Goal: Use online tool/utility: Utilize a website feature to perform a specific function

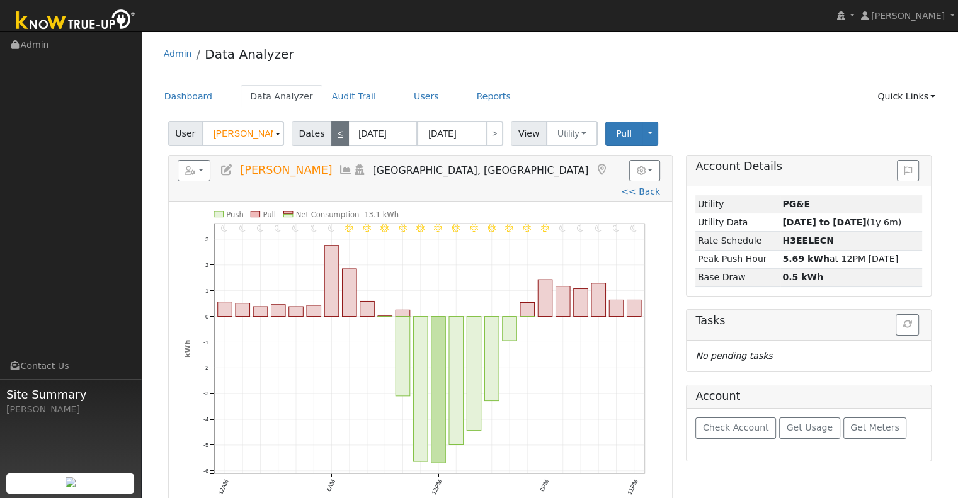
click at [336, 140] on link "<" at bounding box center [340, 133] width 18 height 25
type input "[DATE]"
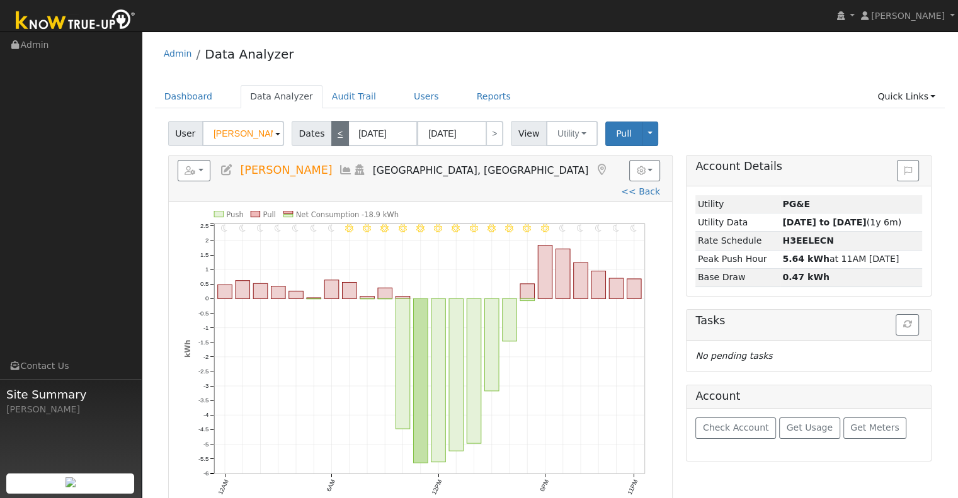
click at [335, 145] on link "<" at bounding box center [340, 133] width 18 height 25
type input "[DATE]"
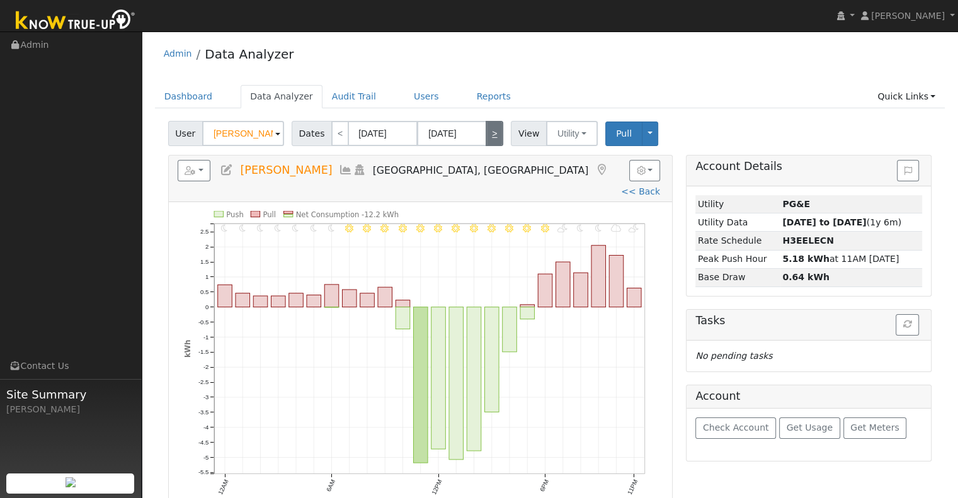
click at [486, 142] on link ">" at bounding box center [495, 133] width 18 height 25
type input "[DATE]"
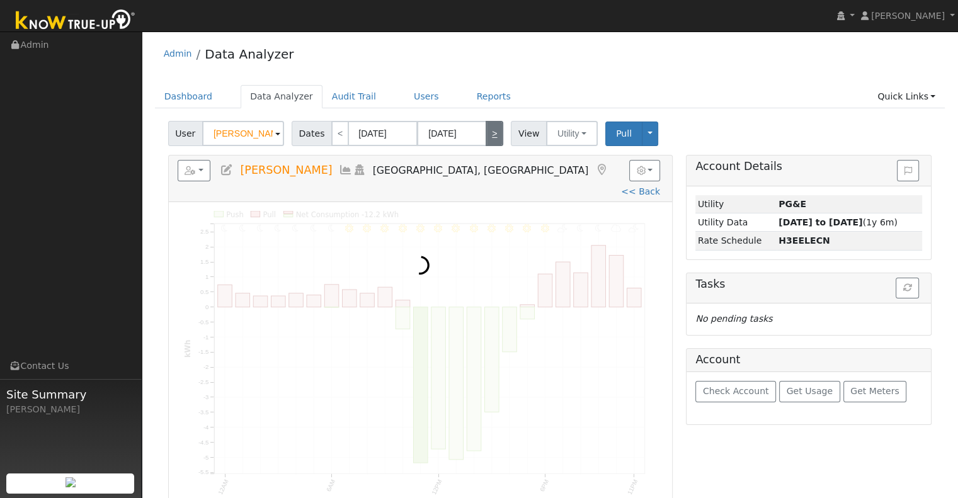
click at [486, 142] on link ">" at bounding box center [495, 133] width 18 height 25
type input "[DATE]"
click at [486, 142] on link ">" at bounding box center [495, 133] width 18 height 25
type input "[DATE]"
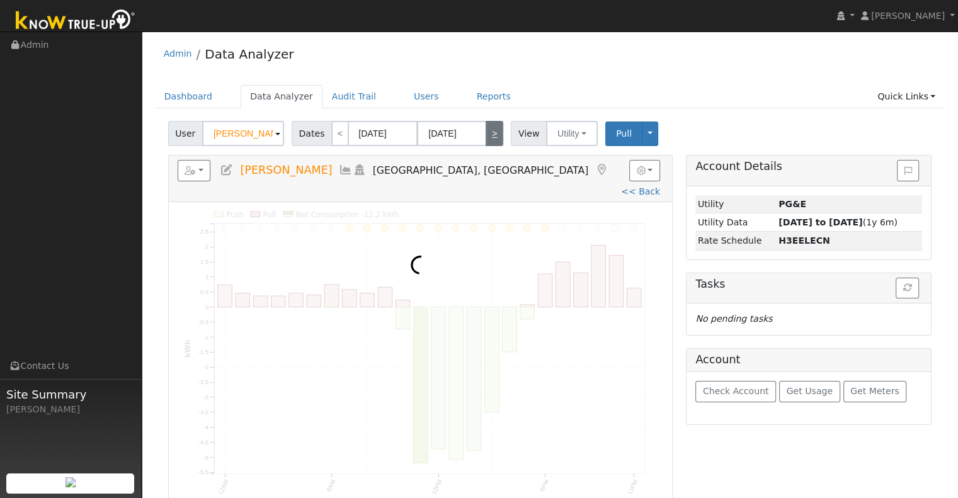
type input "[DATE]"
click at [486, 142] on link ">" at bounding box center [495, 133] width 18 height 25
type input "[DATE]"
click at [486, 142] on link ">" at bounding box center [495, 133] width 18 height 25
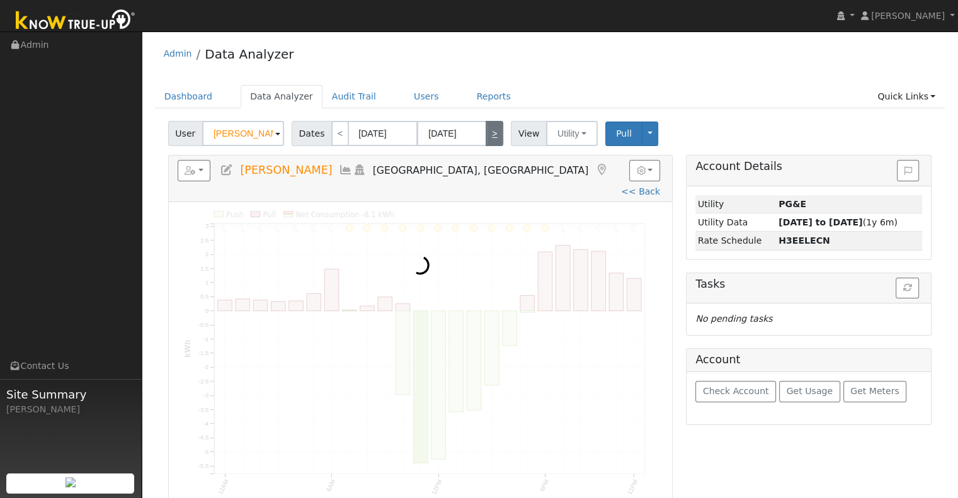
type input "[DATE]"
click at [486, 142] on link ">" at bounding box center [495, 133] width 18 height 25
type input "[DATE]"
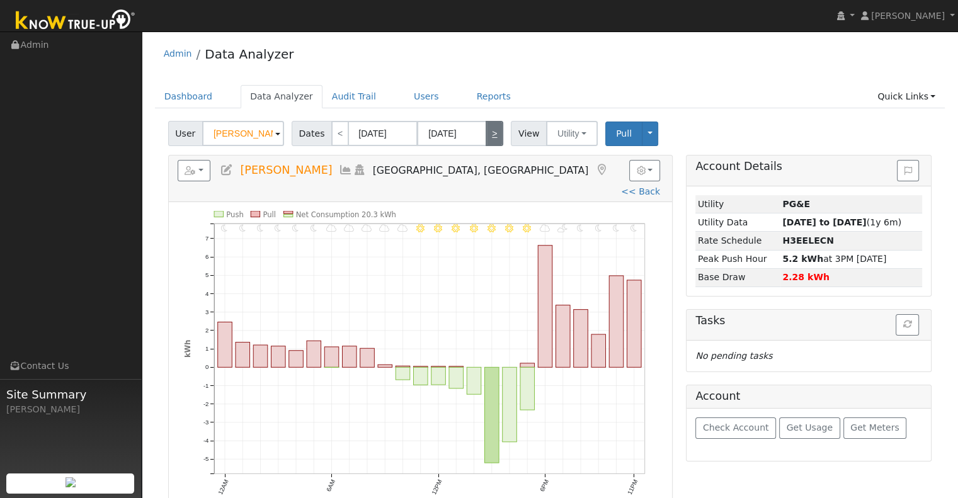
click at [486, 142] on link ">" at bounding box center [495, 133] width 18 height 25
type input "[DATE]"
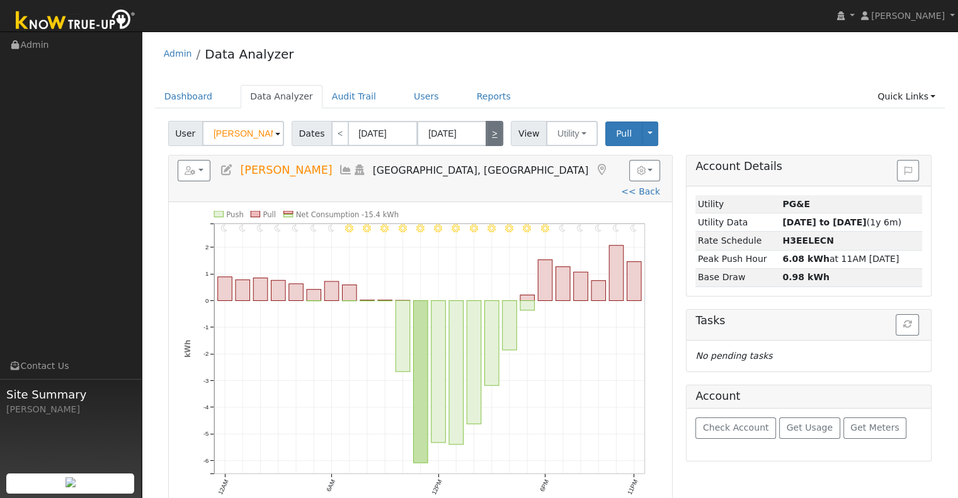
click at [486, 142] on link ">" at bounding box center [495, 133] width 18 height 25
type input "[DATE]"
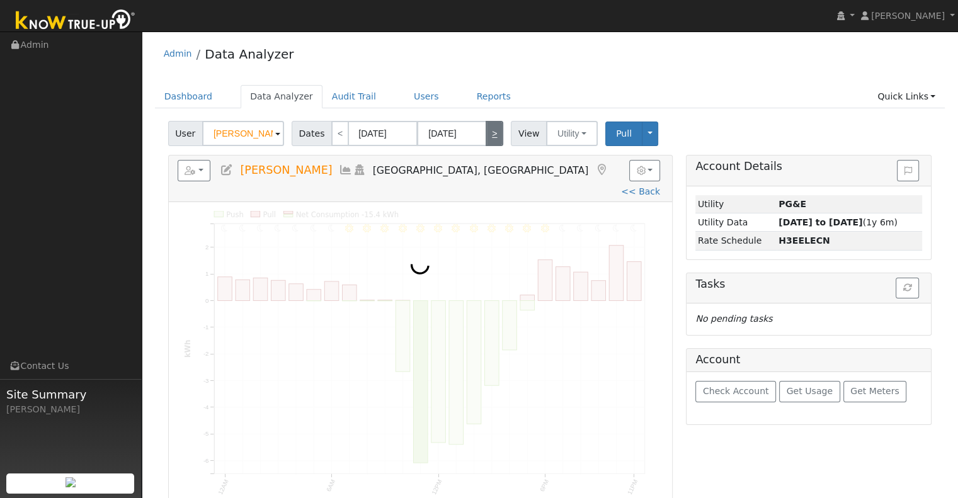
click at [486, 142] on link ">" at bounding box center [495, 133] width 18 height 25
type input "[DATE]"
click at [486, 142] on link ">" at bounding box center [495, 133] width 18 height 25
type input "[DATE]"
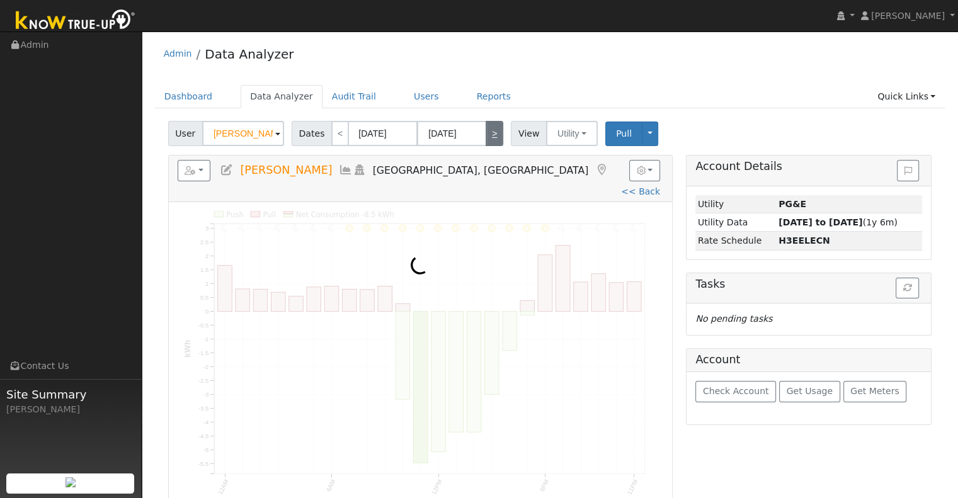
type input "[DATE]"
click at [486, 142] on link ">" at bounding box center [495, 133] width 18 height 25
type input "[DATE]"
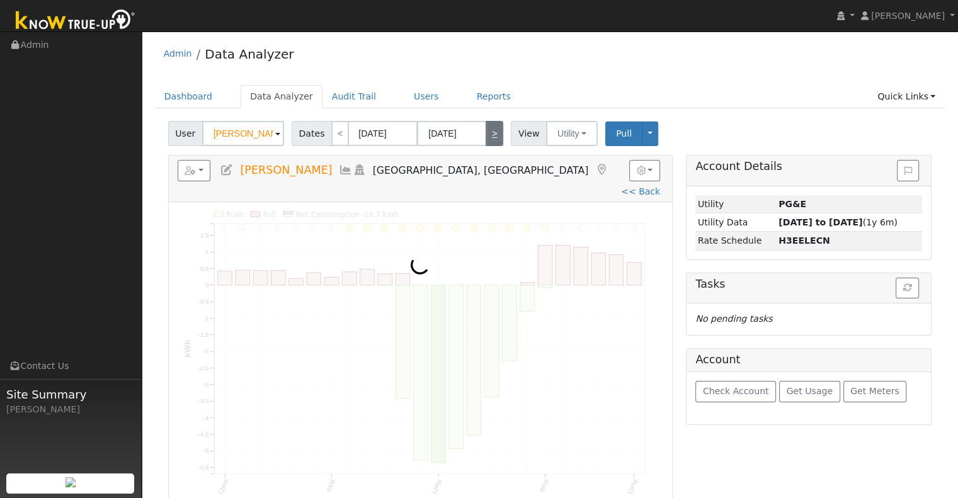
click at [486, 142] on link ">" at bounding box center [495, 133] width 18 height 25
type input "[DATE]"
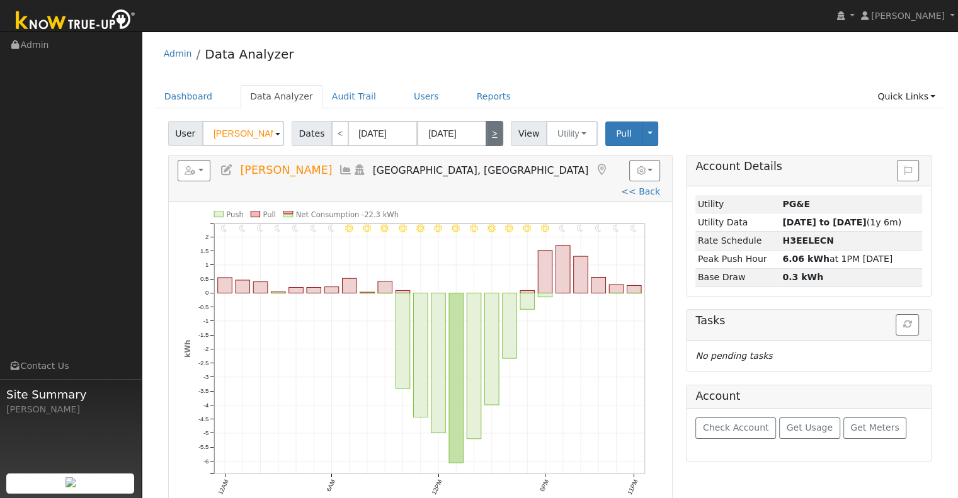
click at [486, 142] on link ">" at bounding box center [495, 133] width 18 height 25
type input "[DATE]"
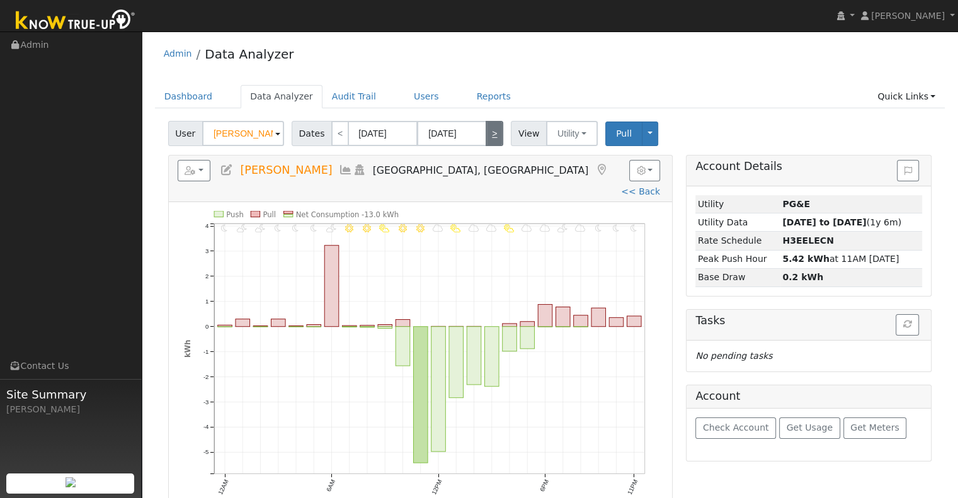
click at [486, 142] on link ">" at bounding box center [495, 133] width 18 height 25
type input "[DATE]"
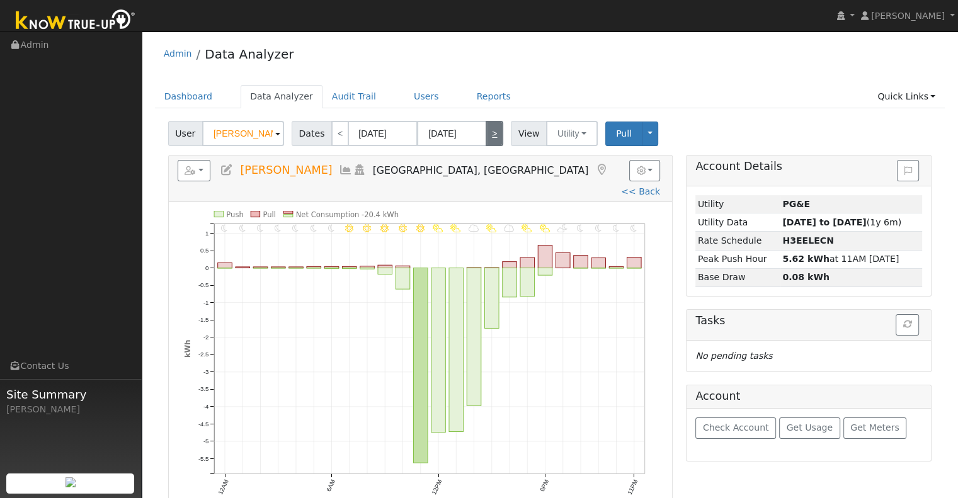
click at [486, 142] on link ">" at bounding box center [495, 133] width 18 height 25
type input "[DATE]"
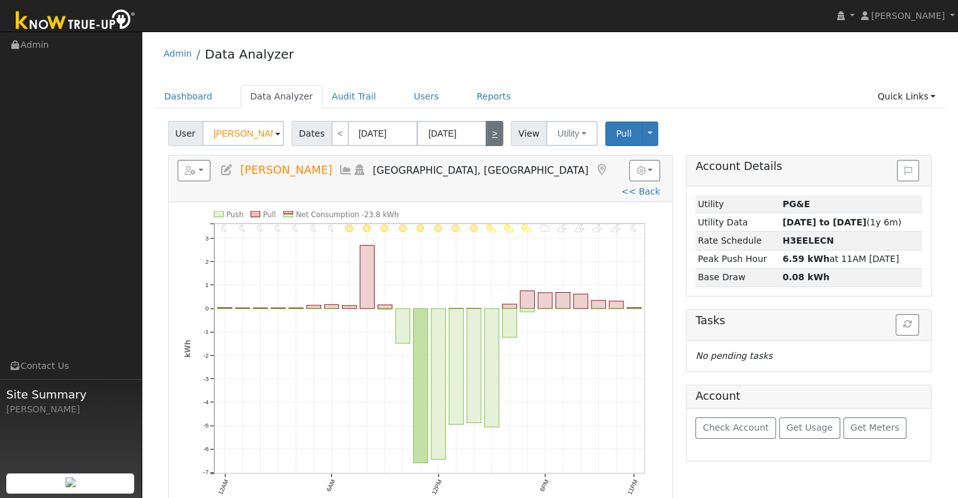
click at [486, 142] on link ">" at bounding box center [495, 133] width 18 height 25
type input "[DATE]"
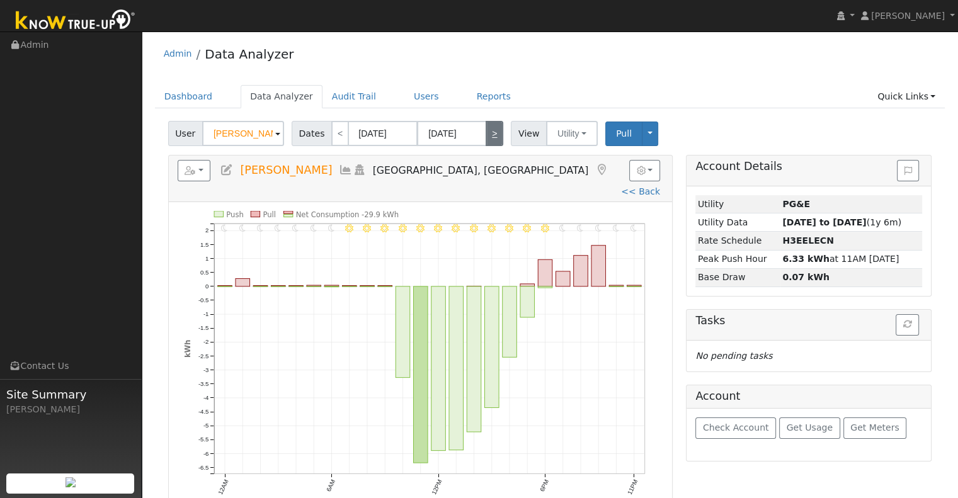
click at [486, 142] on link ">" at bounding box center [495, 133] width 18 height 25
type input "[DATE]"
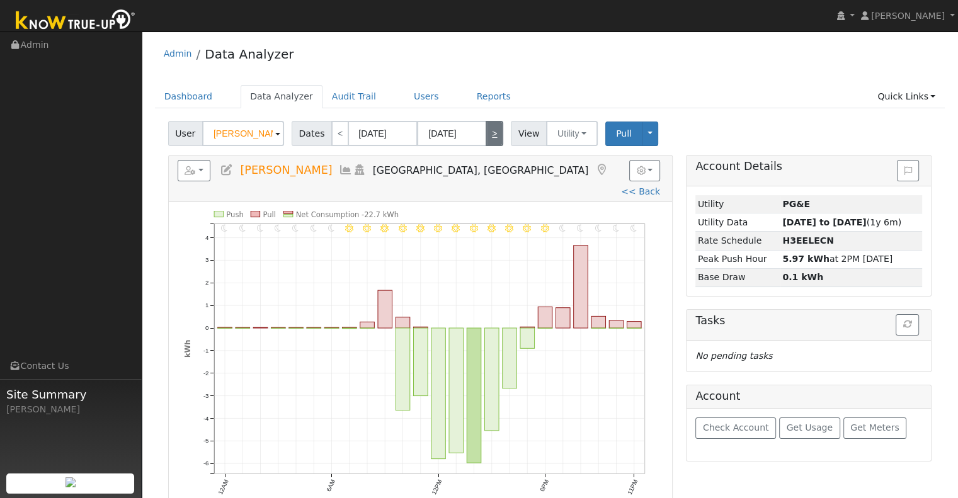
click at [486, 142] on link ">" at bounding box center [495, 133] width 18 height 25
type input "[DATE]"
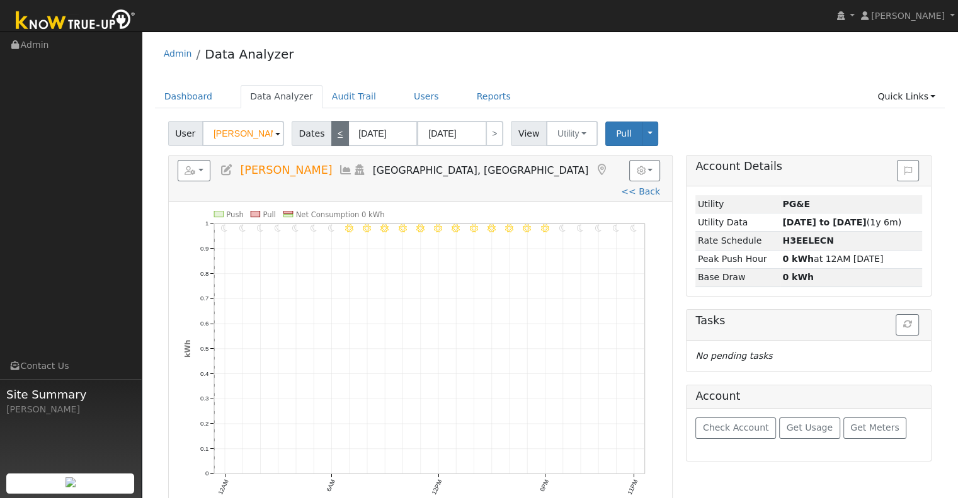
click at [339, 134] on link "<" at bounding box center [340, 133] width 18 height 25
type input "[DATE]"
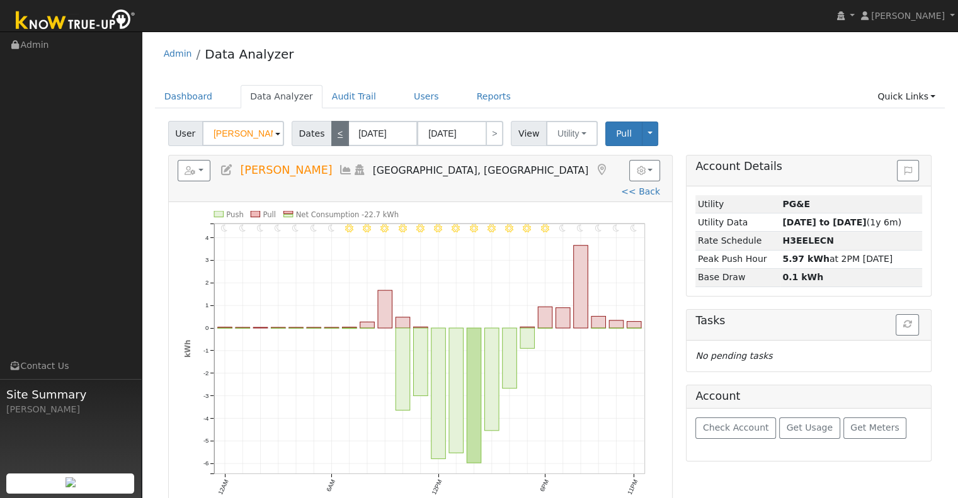
click at [331, 135] on link "<" at bounding box center [340, 133] width 18 height 25
type input "[DATE]"
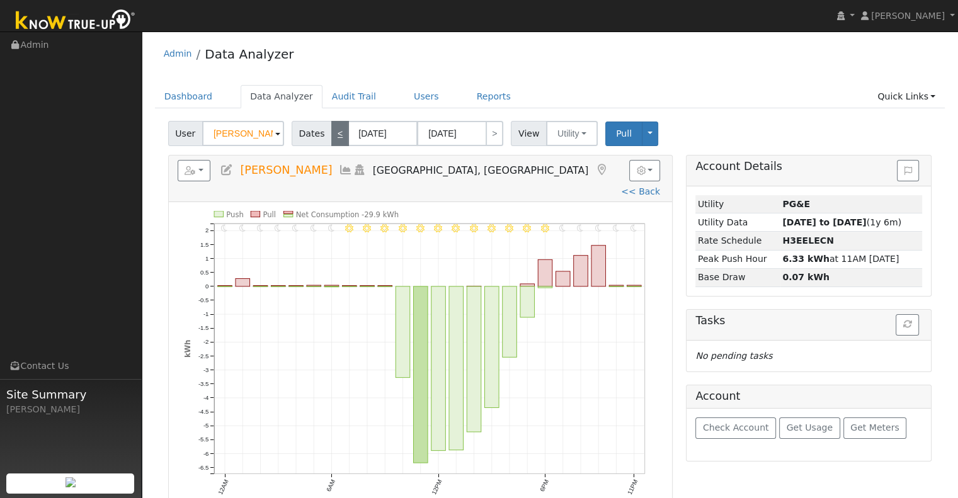
click at [331, 135] on link "<" at bounding box center [340, 133] width 18 height 25
type input "[DATE]"
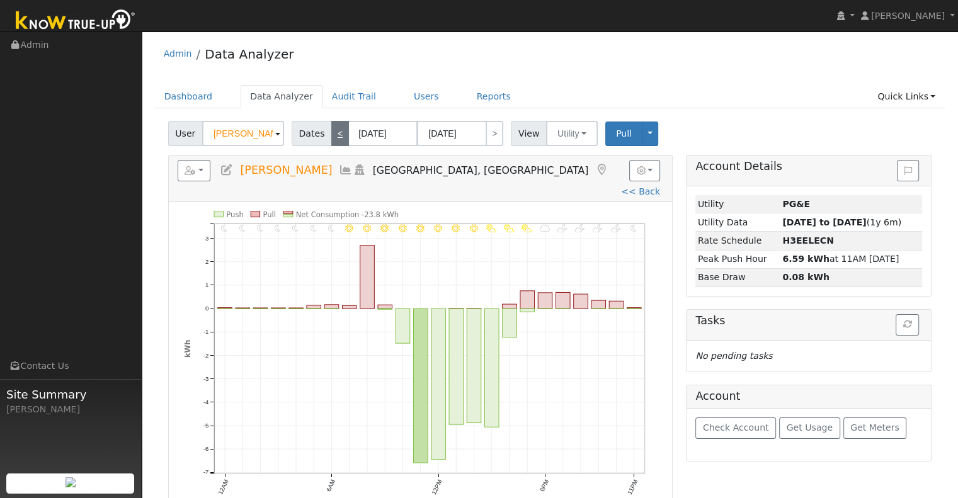
click at [331, 140] on link "<" at bounding box center [340, 133] width 18 height 25
type input "[DATE]"
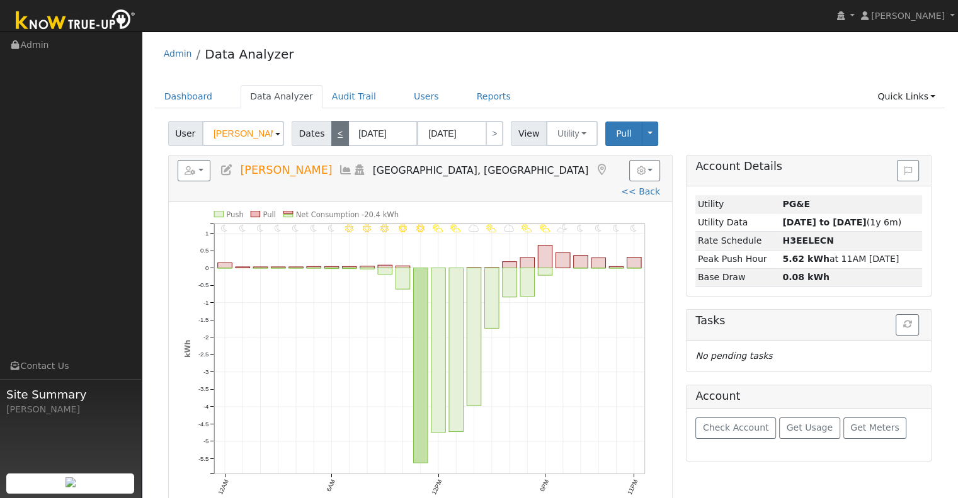
click at [337, 134] on link "<" at bounding box center [340, 133] width 18 height 25
type input "[DATE]"
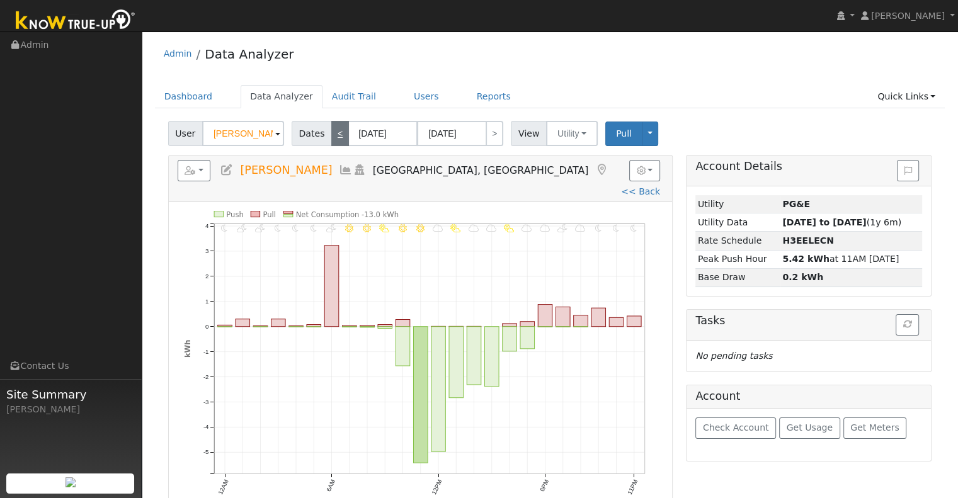
click at [339, 135] on link "<" at bounding box center [340, 133] width 18 height 25
type input "[DATE]"
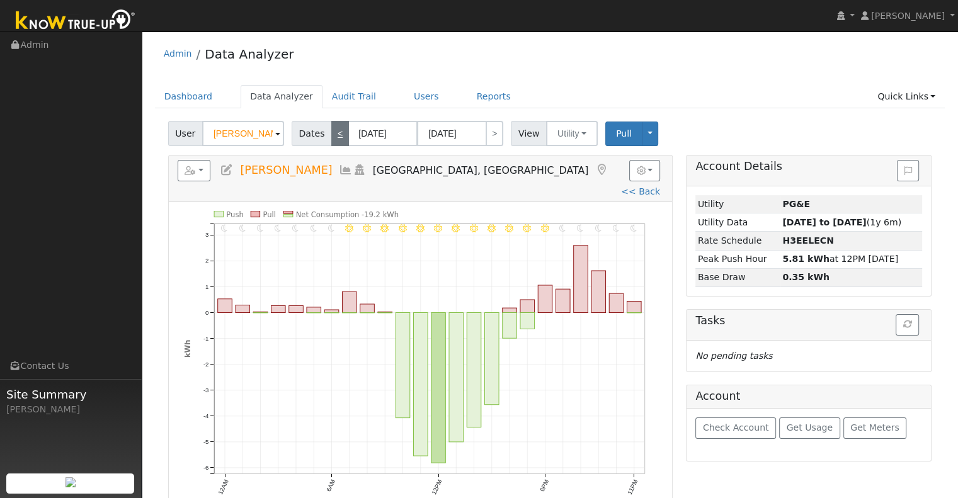
click at [335, 132] on link "<" at bounding box center [340, 133] width 18 height 25
type input "[DATE]"
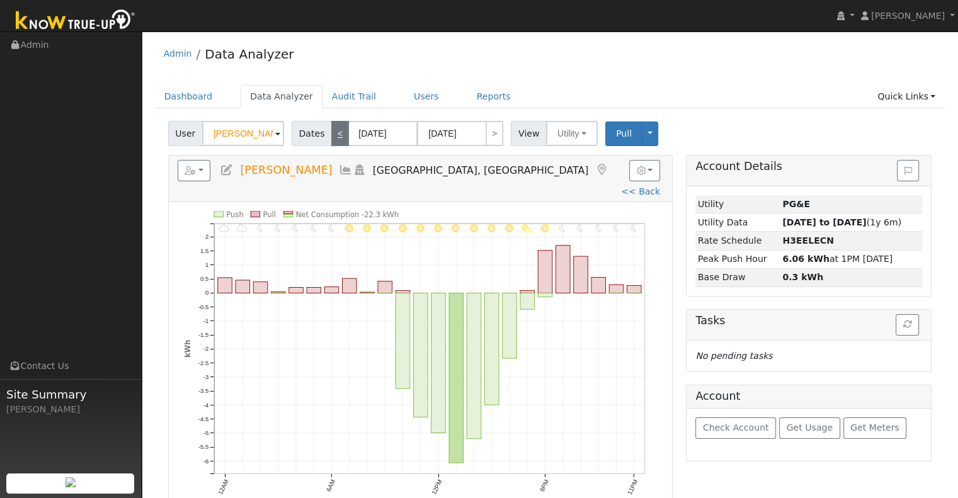
click at [334, 129] on link "<" at bounding box center [340, 133] width 18 height 25
type input "[DATE]"
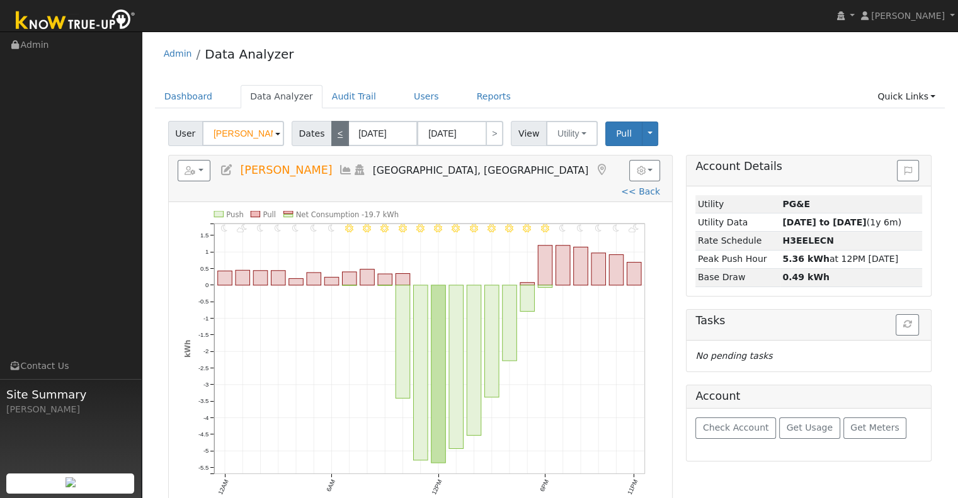
click at [334, 129] on link "<" at bounding box center [340, 133] width 18 height 25
type input "[DATE]"
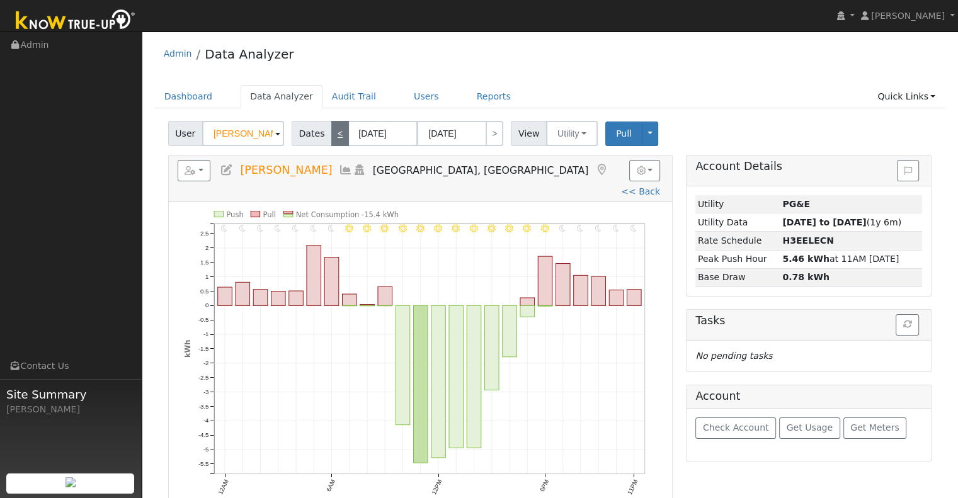
click at [334, 129] on link "<" at bounding box center [340, 133] width 18 height 25
type input "[DATE]"
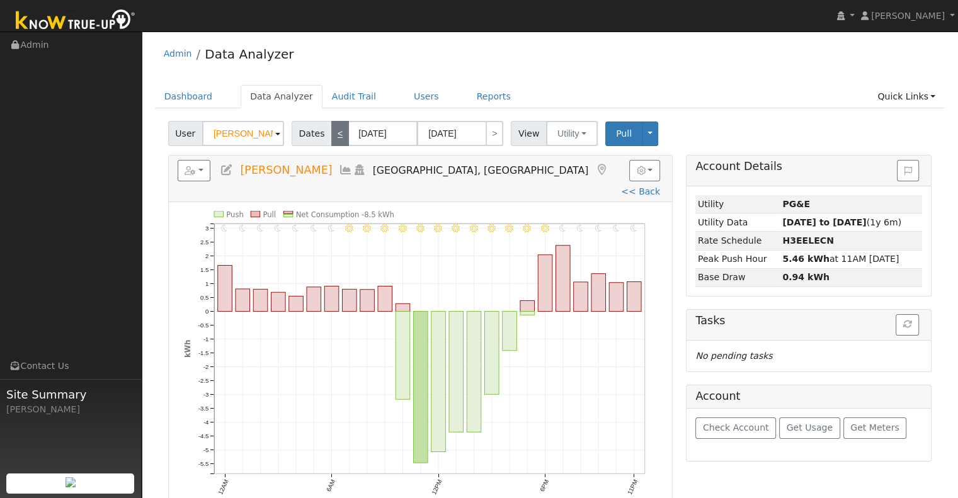
click at [333, 129] on link "<" at bounding box center [340, 133] width 18 height 25
type input "[DATE]"
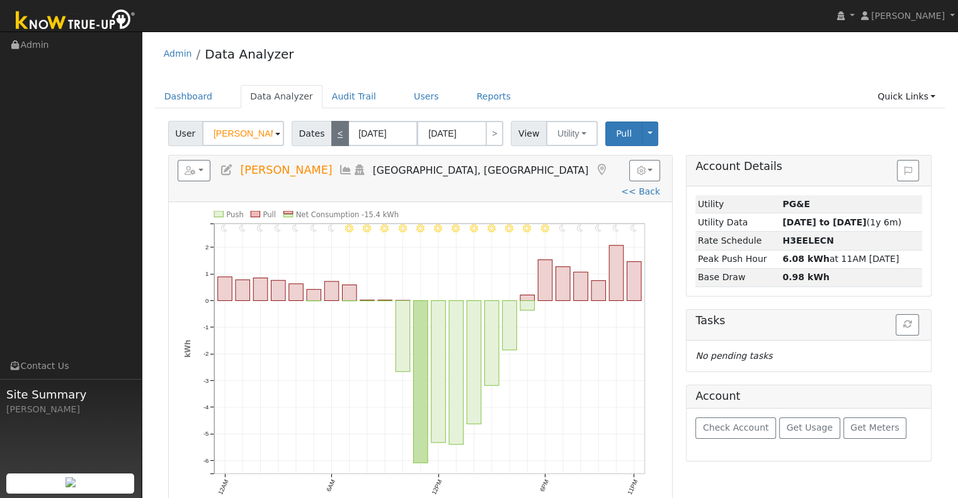
click at [333, 129] on link "<" at bounding box center [340, 133] width 18 height 25
type input "[DATE]"
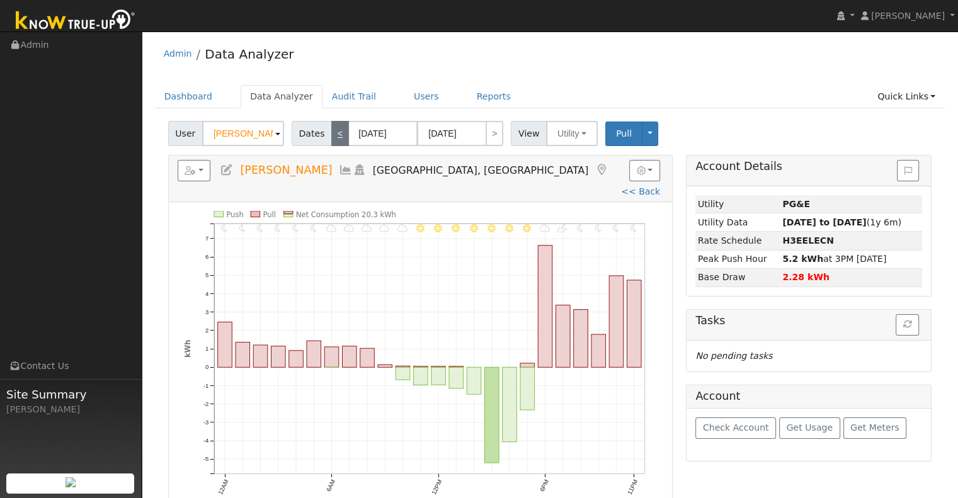
click at [331, 127] on link "<" at bounding box center [340, 133] width 18 height 25
type input "[DATE]"
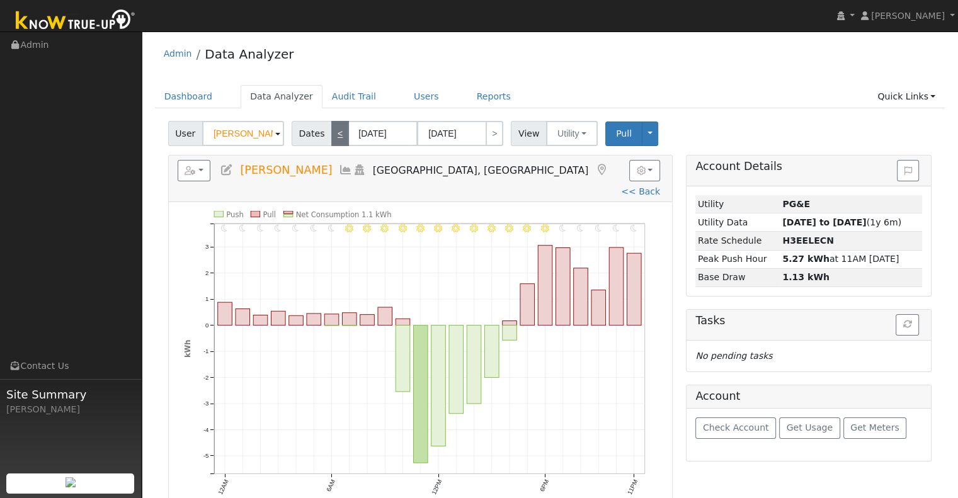
click at [331, 126] on link "<" at bounding box center [340, 133] width 18 height 25
type input "[DATE]"
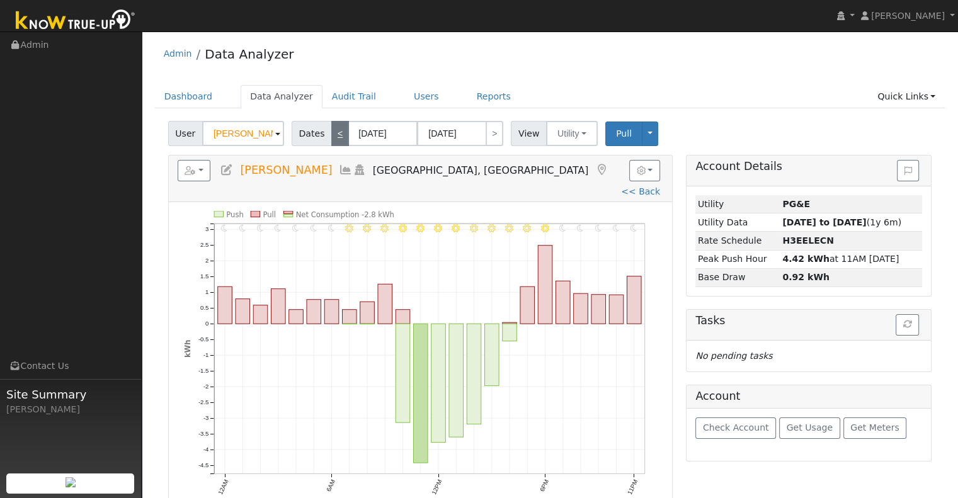
click at [331, 126] on link "<" at bounding box center [340, 133] width 18 height 25
type input "[DATE]"
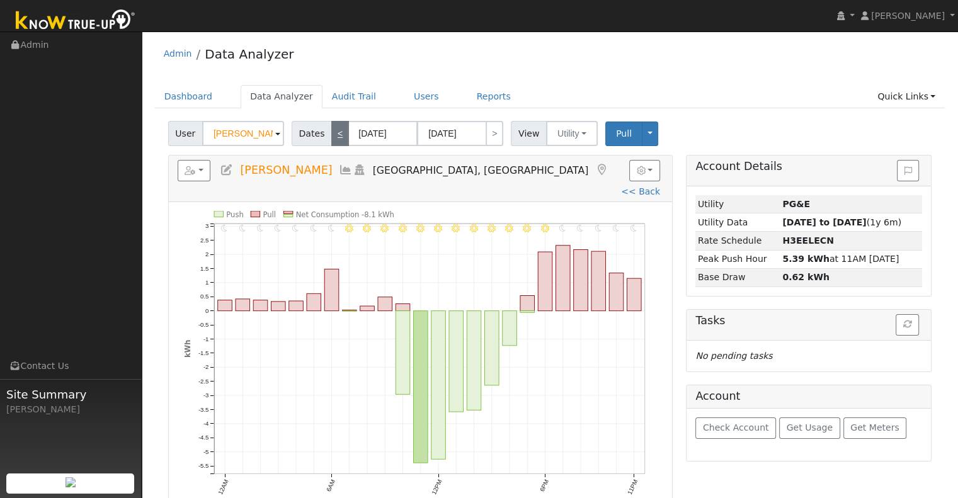
click at [331, 126] on link "<" at bounding box center [340, 133] width 18 height 25
type input "[DATE]"
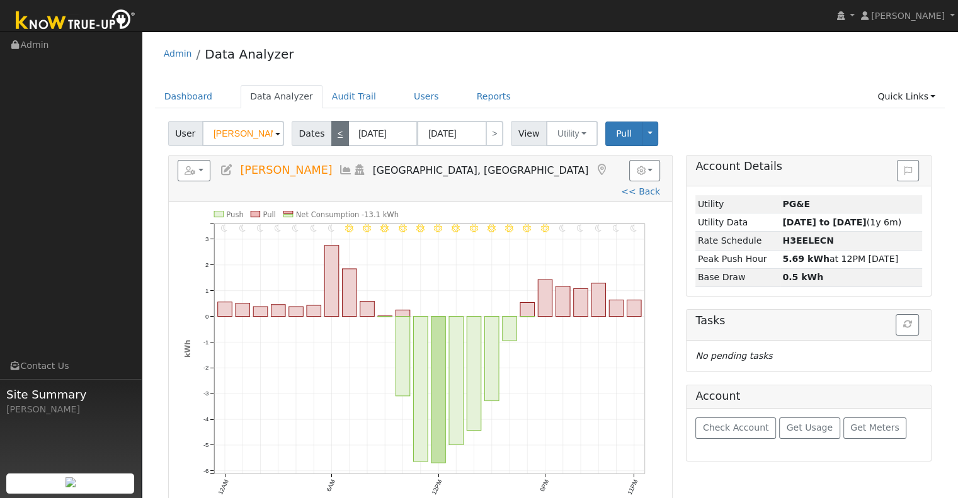
click at [331, 126] on link "<" at bounding box center [340, 133] width 18 height 25
type input "[DATE]"
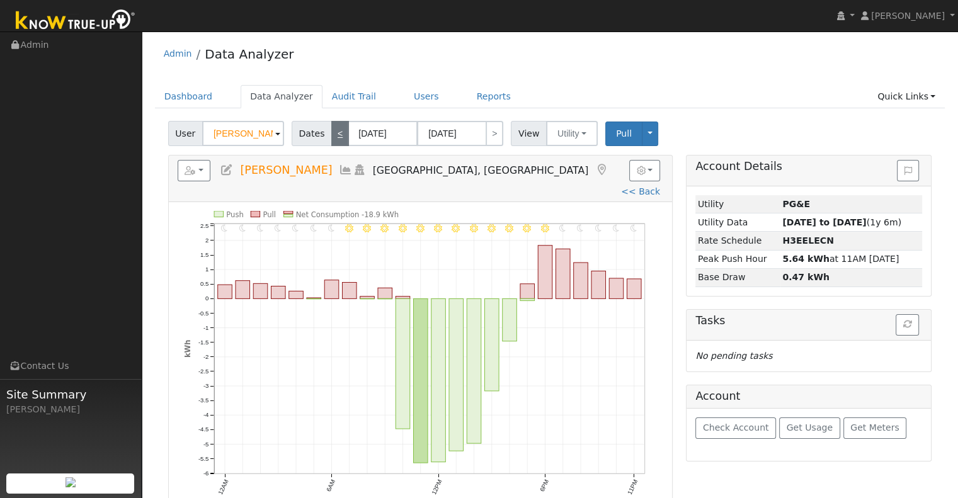
click at [331, 126] on link "<" at bounding box center [340, 133] width 18 height 25
type input "[DATE]"
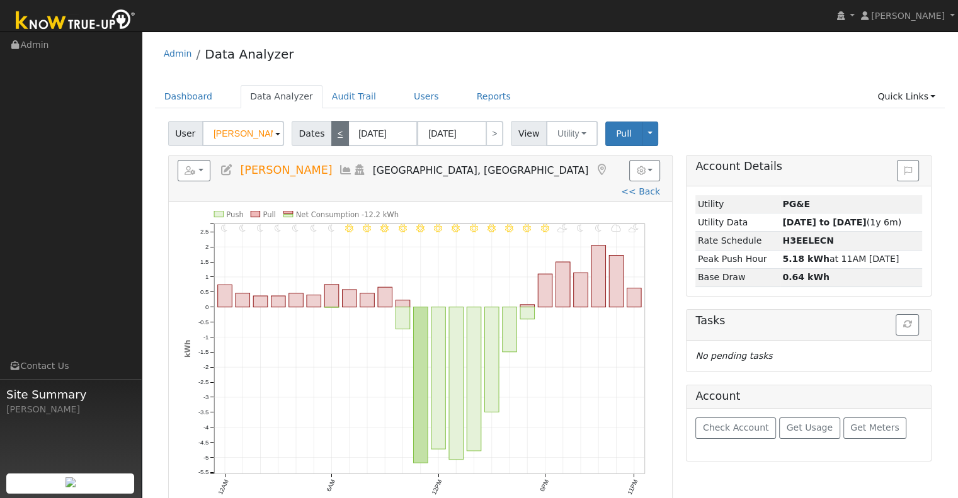
click at [331, 126] on link "<" at bounding box center [340, 133] width 18 height 25
type input "[DATE]"
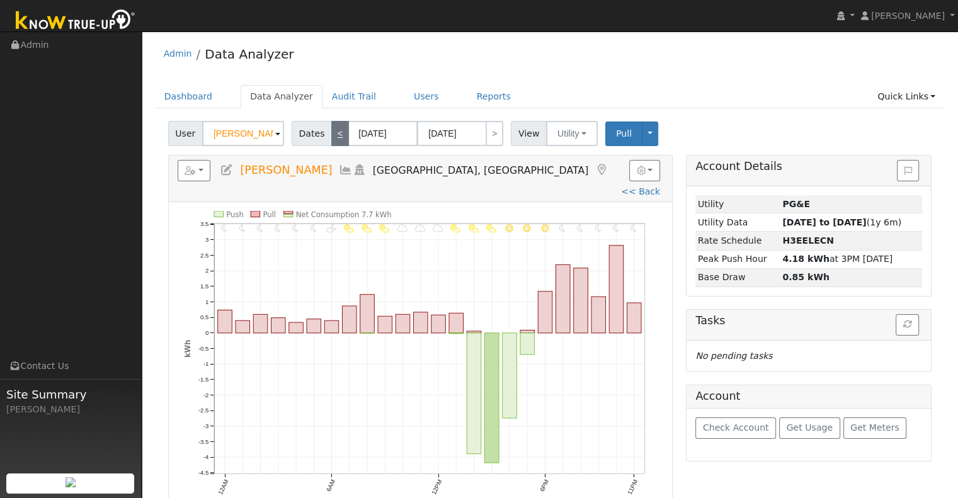
click at [331, 126] on link "<" at bounding box center [340, 133] width 18 height 25
type input "[DATE]"
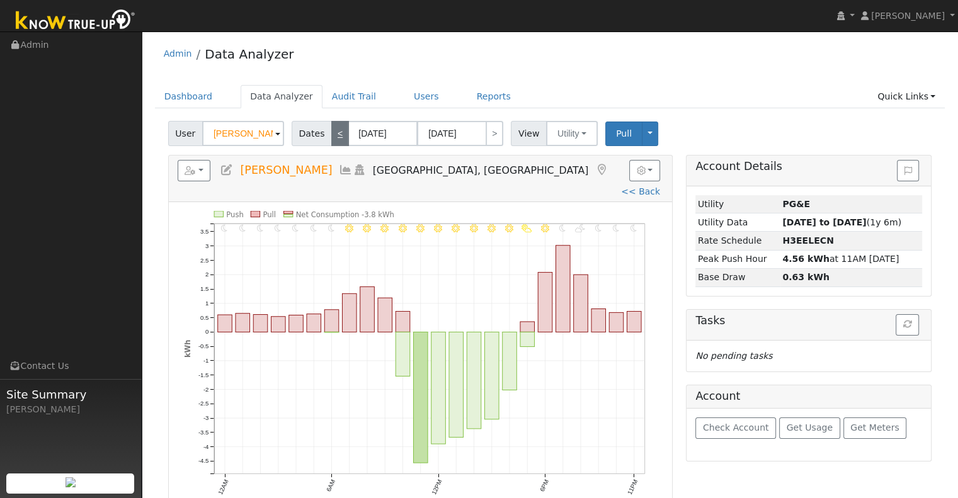
click at [331, 126] on link "<" at bounding box center [340, 133] width 18 height 25
type input "[DATE]"
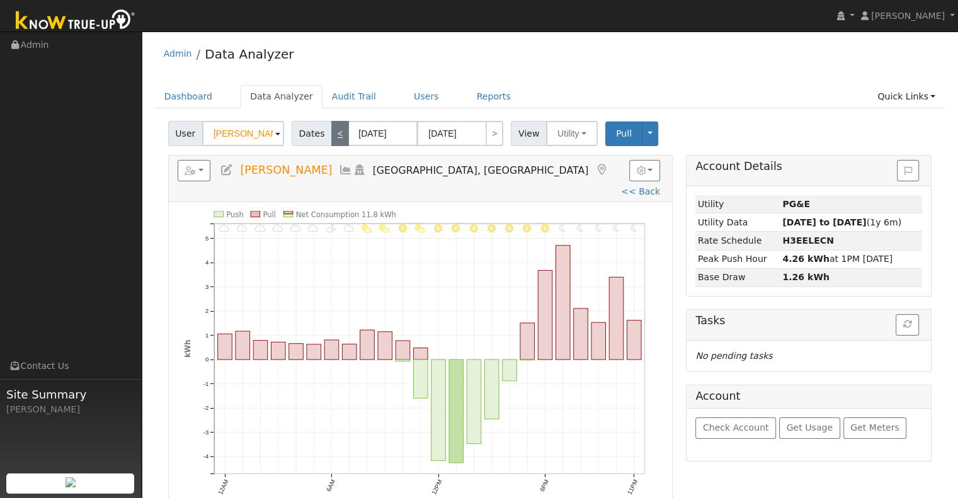
click at [331, 126] on link "<" at bounding box center [340, 133] width 18 height 25
type input "[DATE]"
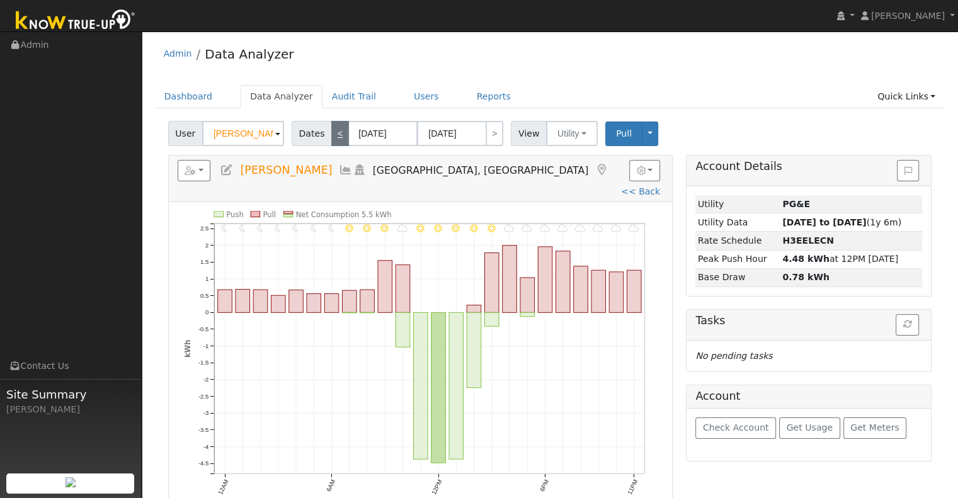
click at [331, 126] on link "<" at bounding box center [340, 133] width 18 height 25
type input "[DATE]"
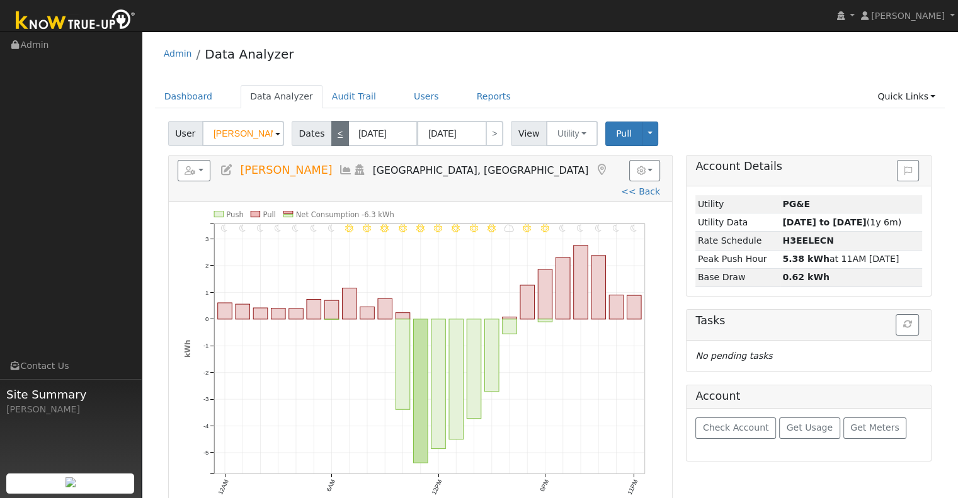
click at [331, 126] on link "<" at bounding box center [340, 133] width 18 height 25
type input "[DATE]"
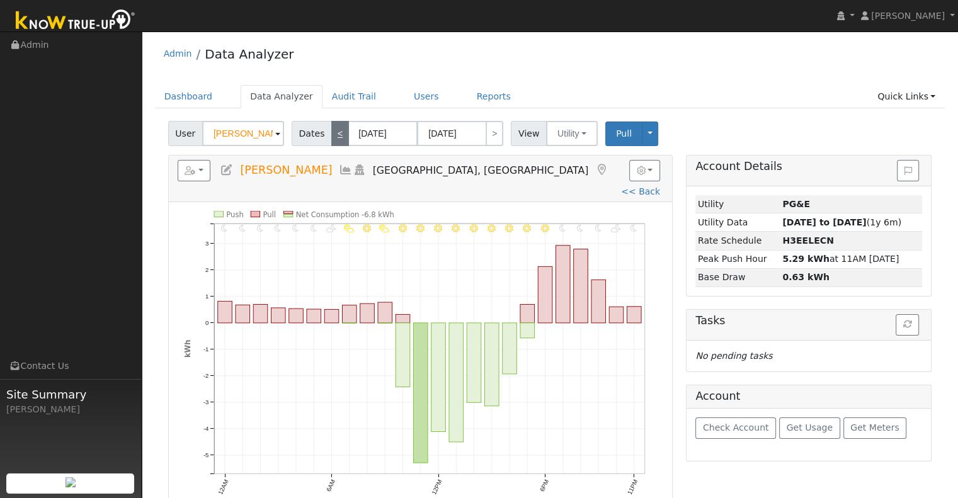
click at [331, 130] on link "<" at bounding box center [340, 133] width 18 height 25
type input "[DATE]"
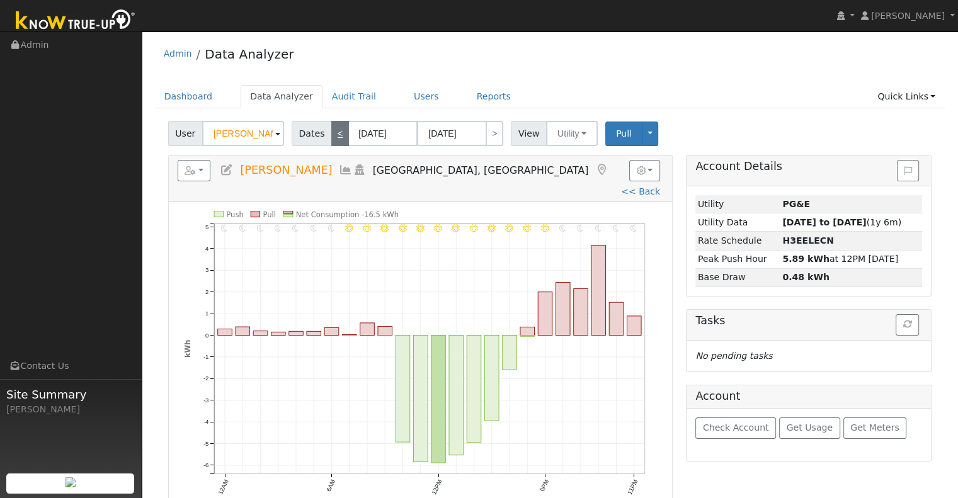
click at [331, 130] on link "<" at bounding box center [340, 133] width 18 height 25
type input "[DATE]"
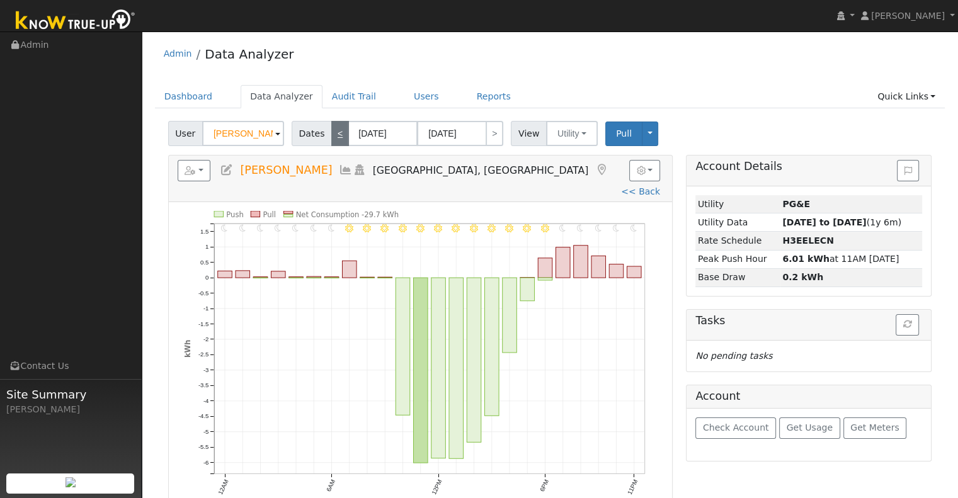
click at [340, 125] on link "<" at bounding box center [340, 133] width 18 height 25
type input "[DATE]"
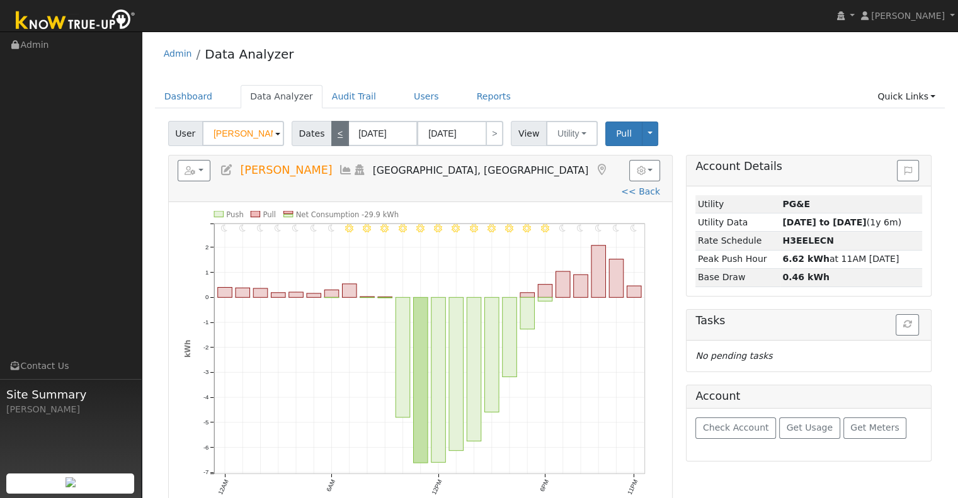
click at [335, 127] on link "<" at bounding box center [340, 133] width 18 height 25
type input "[DATE]"
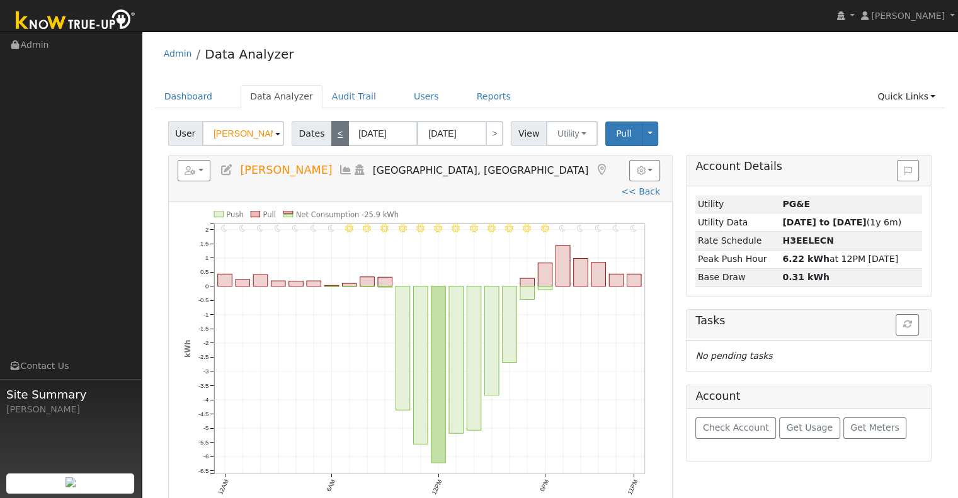
click at [335, 127] on link "<" at bounding box center [340, 133] width 18 height 25
type input "[DATE]"
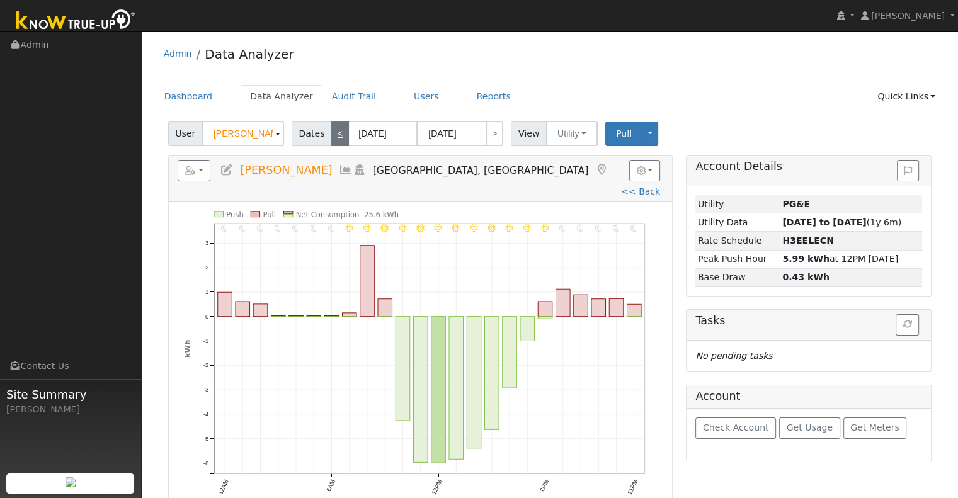
click at [335, 127] on link "<" at bounding box center [340, 133] width 18 height 25
type input "[DATE]"
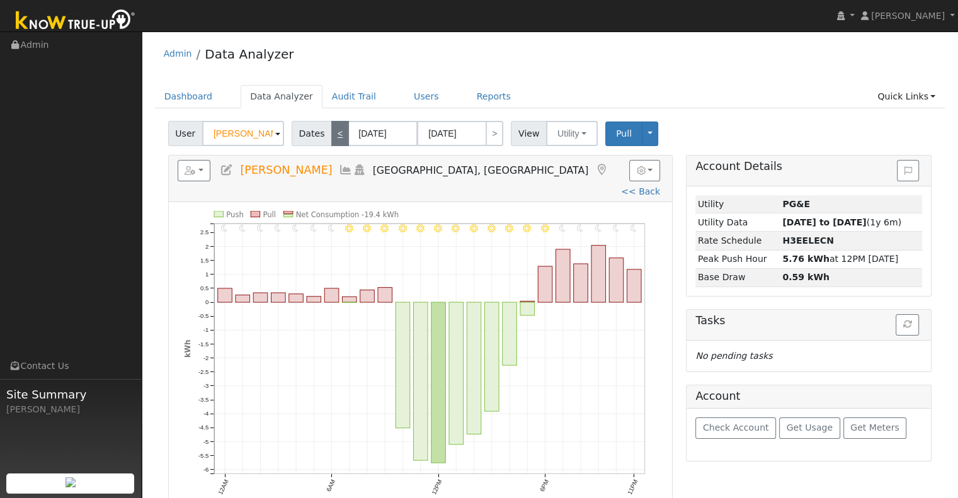
click at [335, 127] on link "<" at bounding box center [340, 133] width 18 height 25
type input "[DATE]"
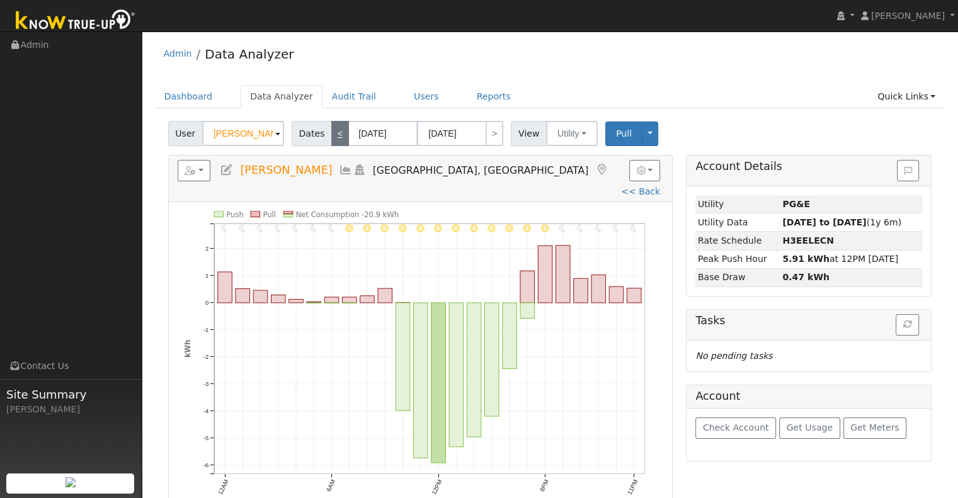
click at [335, 127] on link "<" at bounding box center [340, 133] width 18 height 25
type input "[DATE]"
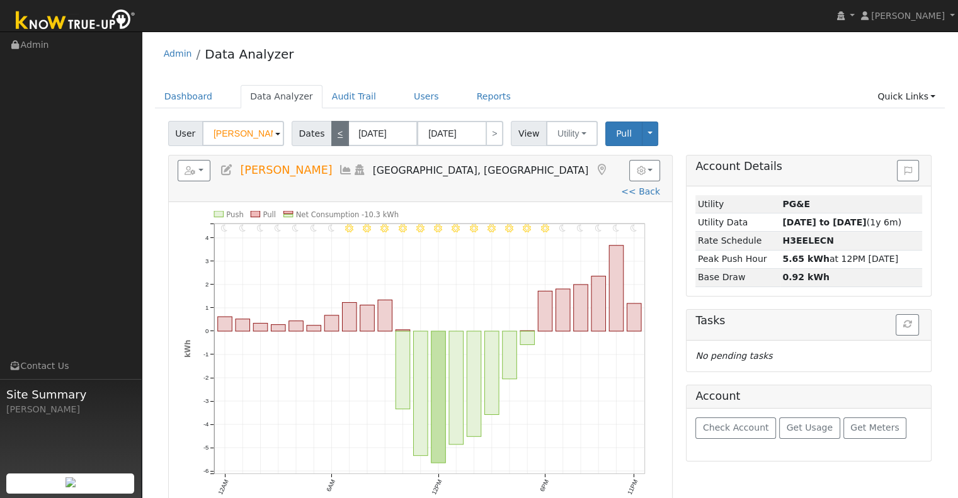
click at [335, 127] on link "<" at bounding box center [340, 133] width 18 height 25
type input "[DATE]"
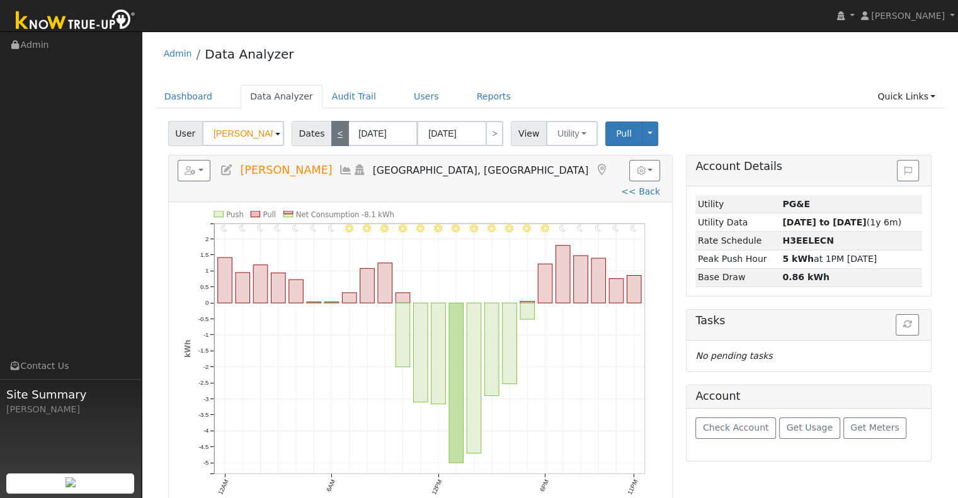
click at [339, 134] on link "<" at bounding box center [340, 133] width 18 height 25
type input "[DATE]"
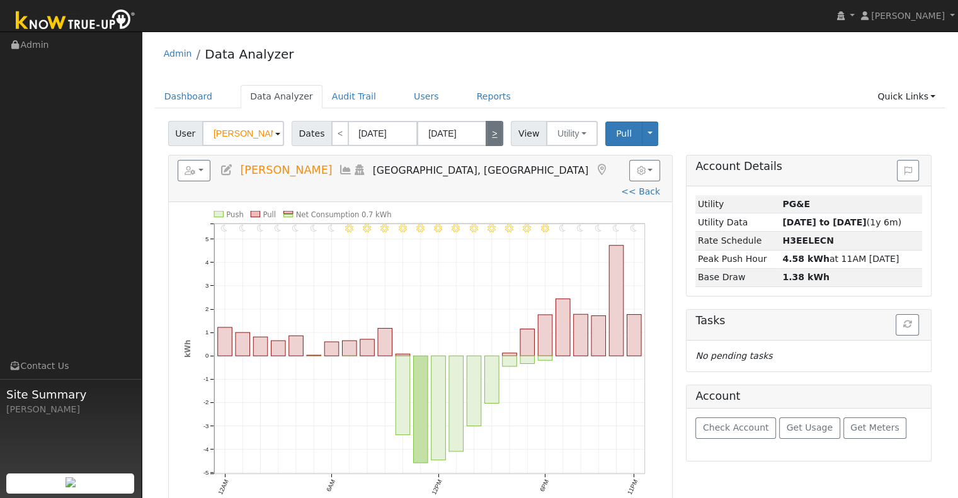
click at [486, 131] on link ">" at bounding box center [495, 133] width 18 height 25
type input "[DATE]"
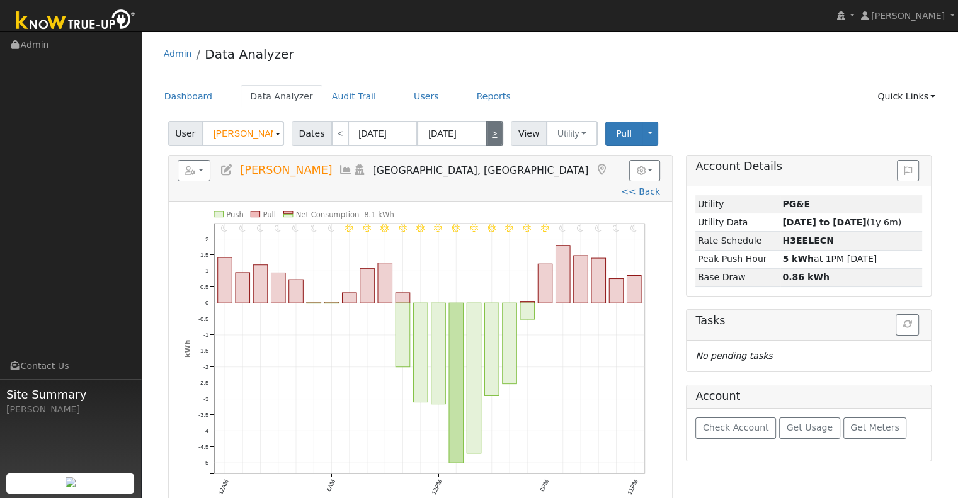
click at [486, 131] on link ">" at bounding box center [495, 133] width 18 height 25
type input "[DATE]"
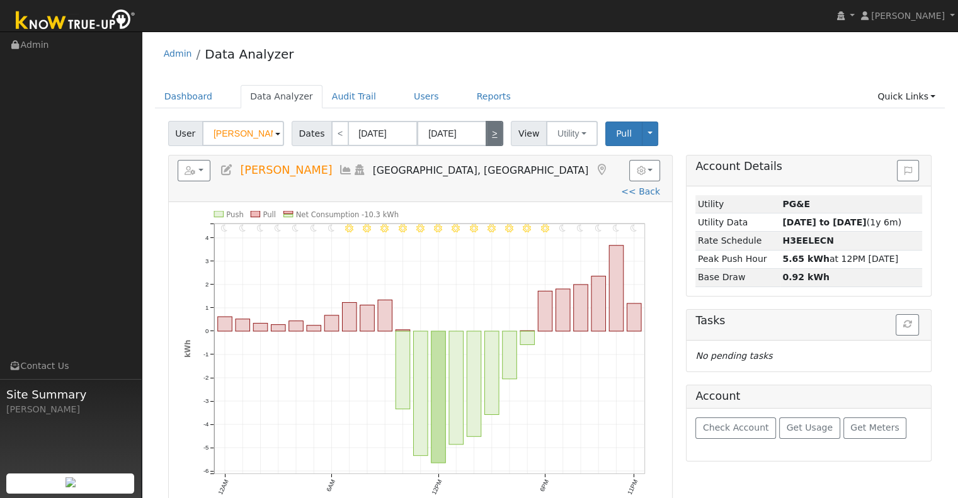
click at [486, 131] on link ">" at bounding box center [495, 133] width 18 height 25
type input "[DATE]"
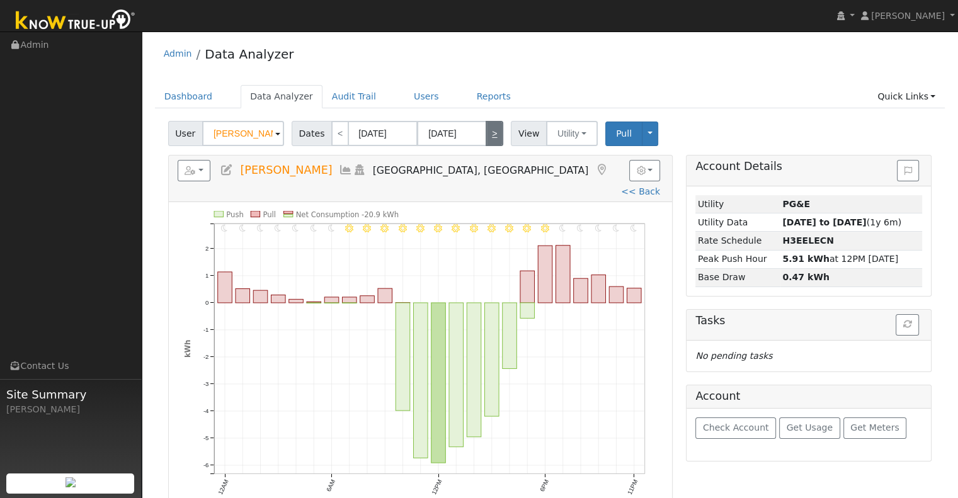
click at [486, 132] on link ">" at bounding box center [495, 133] width 18 height 25
type input "[DATE]"
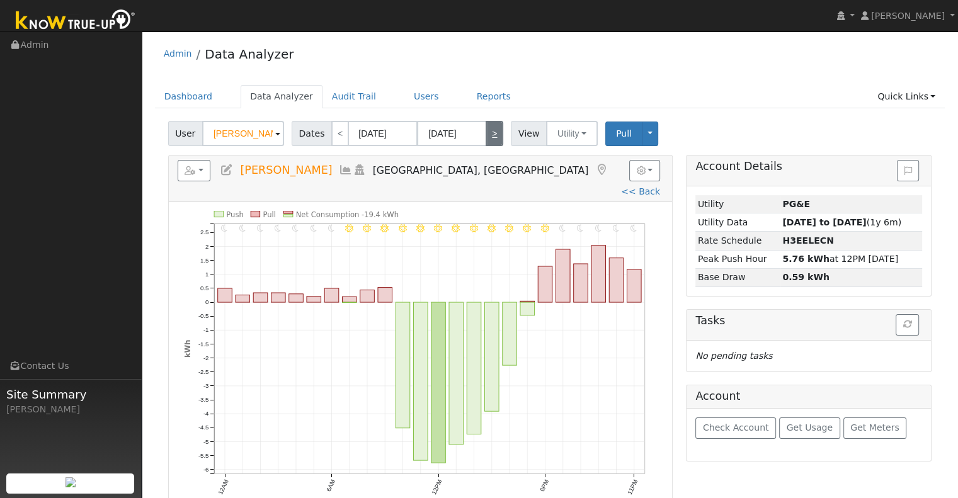
click at [486, 132] on link ">" at bounding box center [495, 133] width 18 height 25
type input "[DATE]"
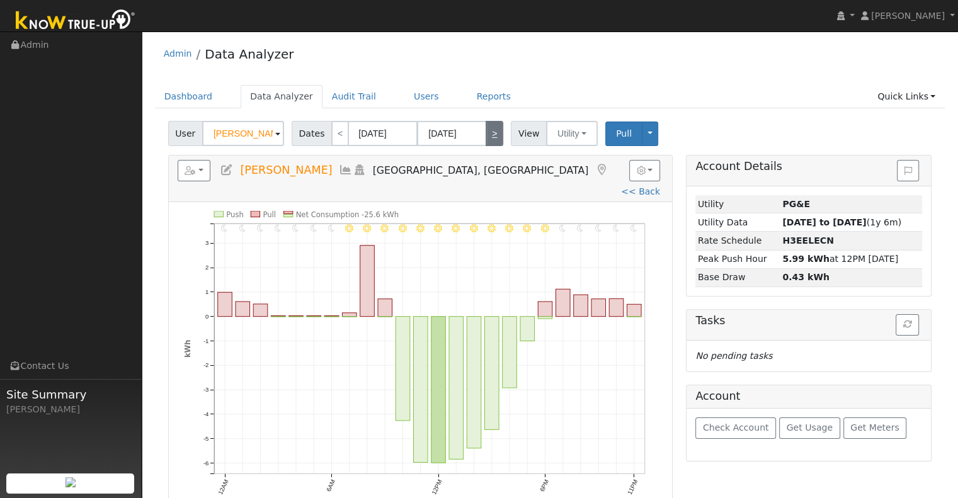
click at [486, 132] on link ">" at bounding box center [495, 133] width 18 height 25
type input "[DATE]"
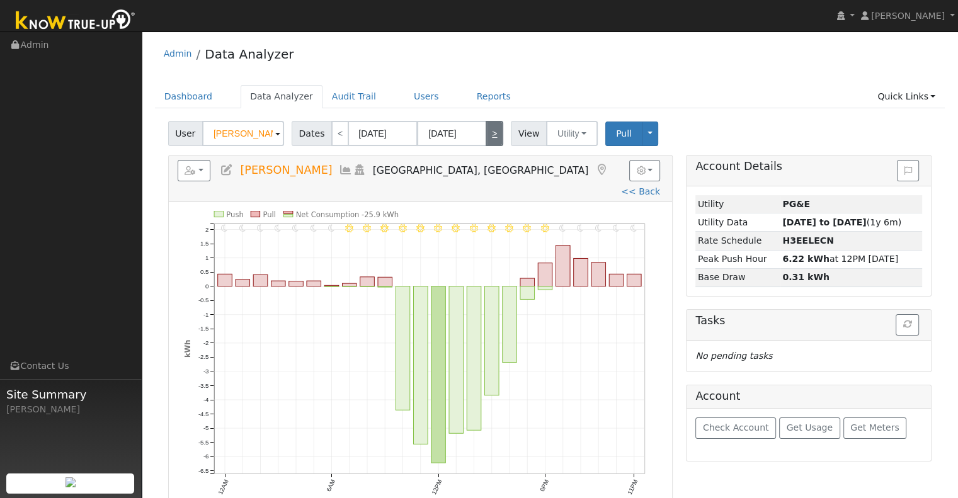
click at [486, 132] on link ">" at bounding box center [495, 133] width 18 height 25
type input "[DATE]"
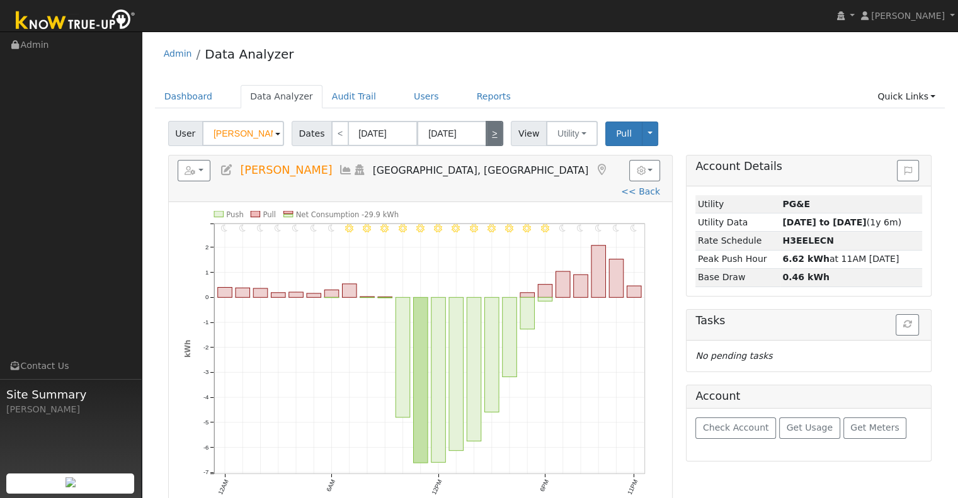
click at [486, 132] on link ">" at bounding box center [495, 133] width 18 height 25
type input "[DATE]"
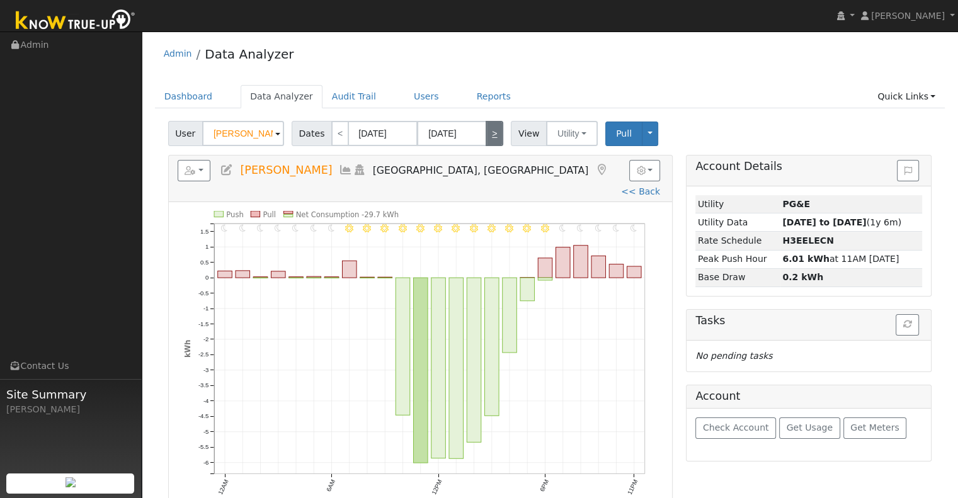
click at [486, 132] on link ">" at bounding box center [495, 133] width 18 height 25
type input "[DATE]"
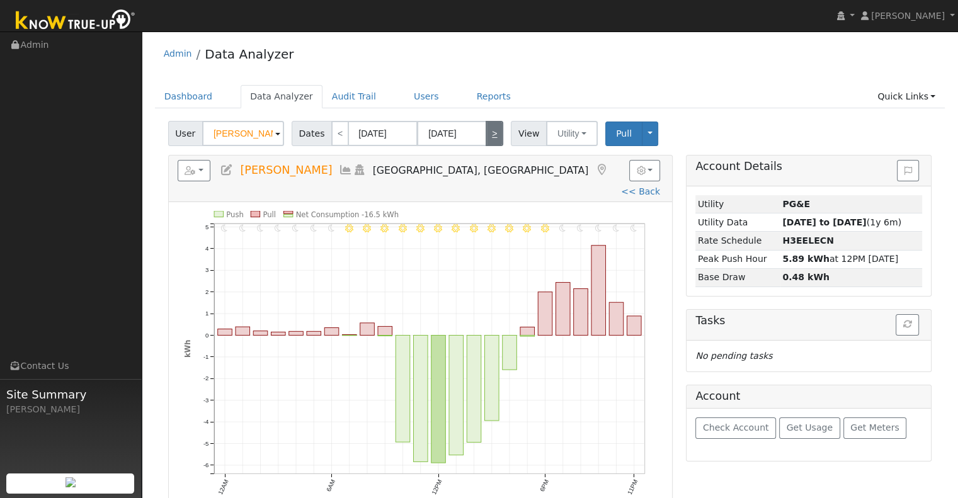
click at [489, 132] on link ">" at bounding box center [495, 133] width 18 height 25
type input "[DATE]"
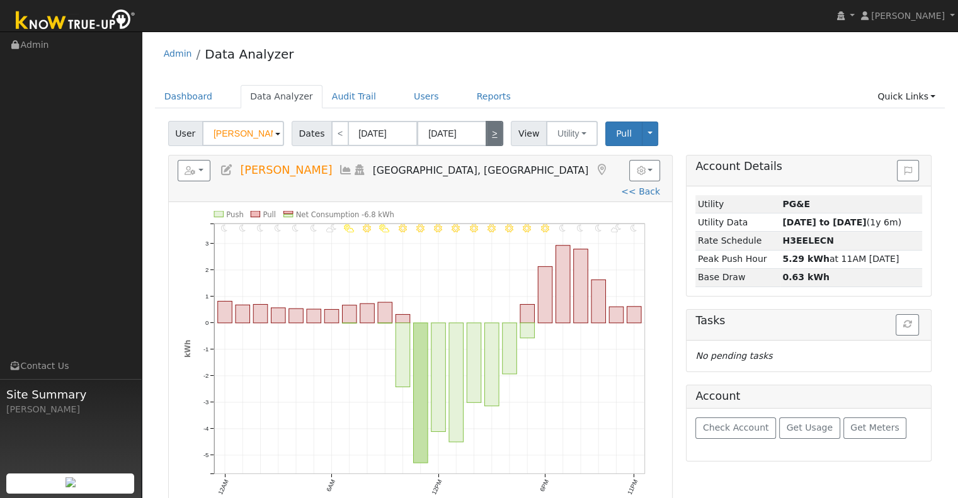
click at [486, 139] on link ">" at bounding box center [495, 133] width 18 height 25
type input "[DATE]"
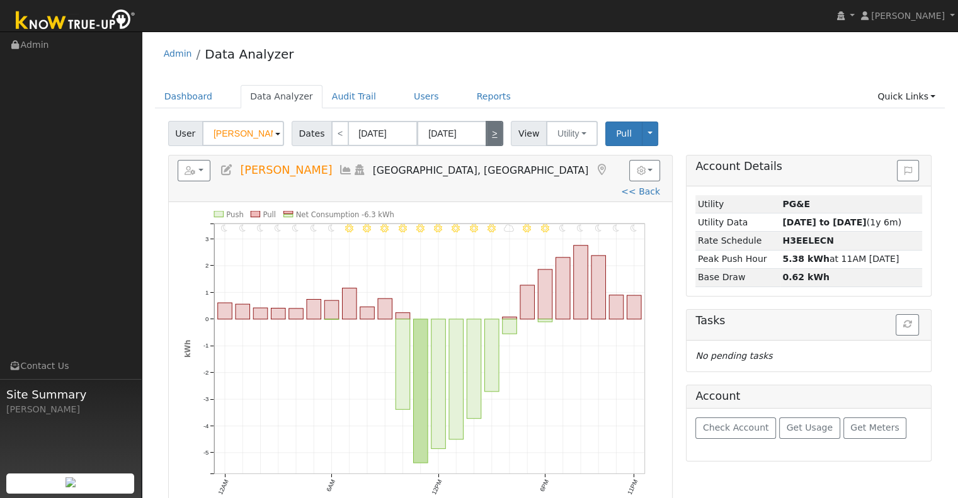
click at [486, 139] on link ">" at bounding box center [495, 133] width 18 height 25
type input "[DATE]"
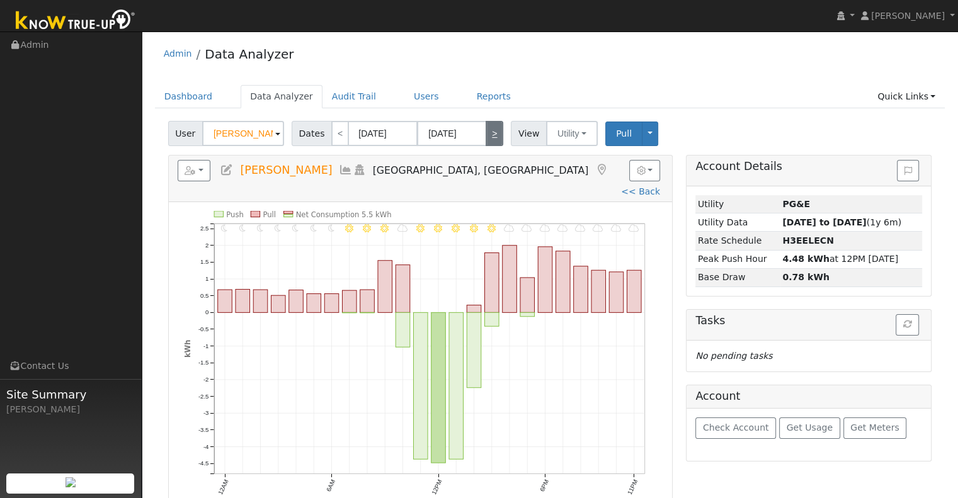
click at [486, 136] on link ">" at bounding box center [495, 133] width 18 height 25
type input "[DATE]"
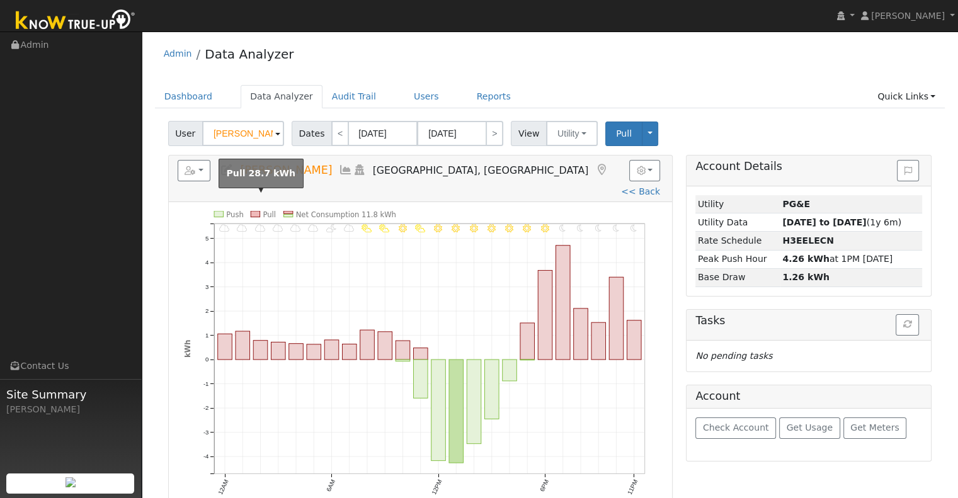
click at [250, 211] on icon "11PM - Clear 10PM - Clear 9PM - Clear 8PM - Clear 7PM - Clear 6PM - Clear 5PM -…" at bounding box center [420, 363] width 473 height 305
click at [261, 211] on icon "11PM - Clear 10PM - Clear 9PM - Clear 8PM - Clear 7PM - Clear 6PM - Clear 5PM -…" at bounding box center [420, 363] width 473 height 305
click at [256, 211] on rect at bounding box center [255, 214] width 9 height 6
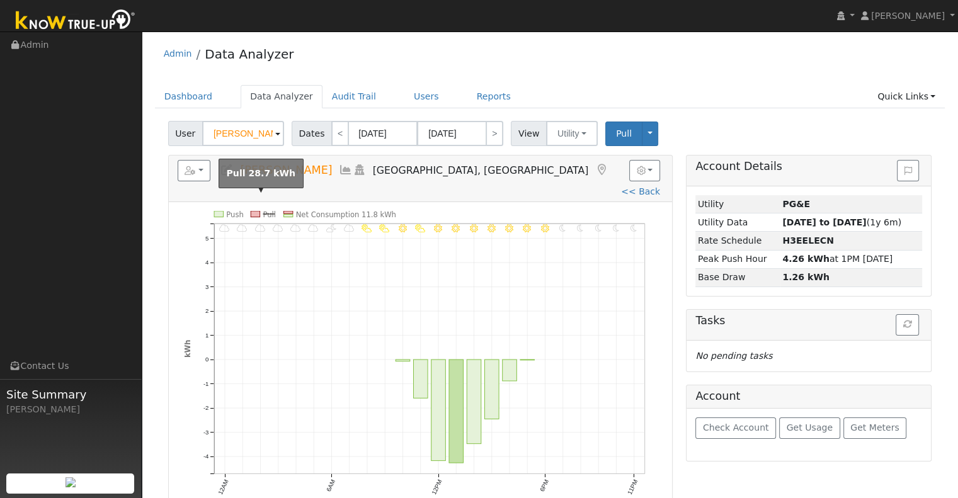
click at [256, 211] on rect at bounding box center [255, 214] width 9 height 6
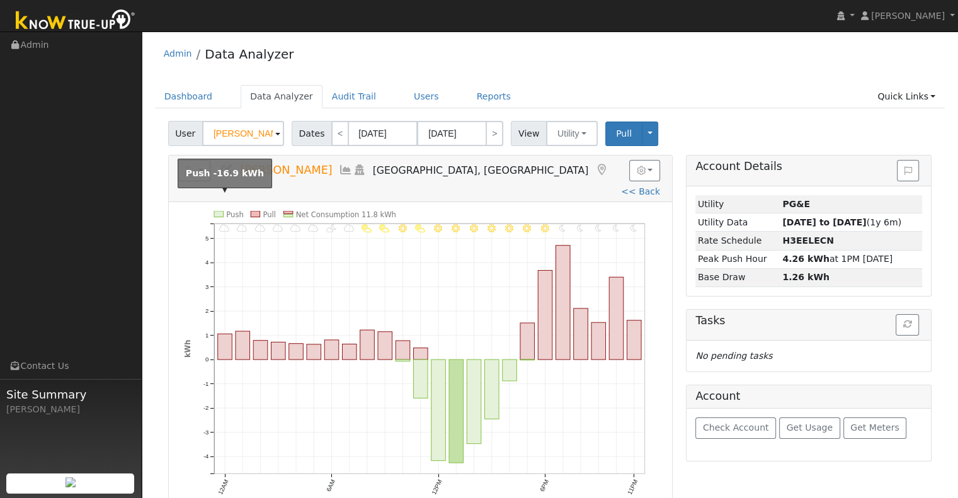
click at [222, 211] on rect at bounding box center [218, 214] width 9 height 6
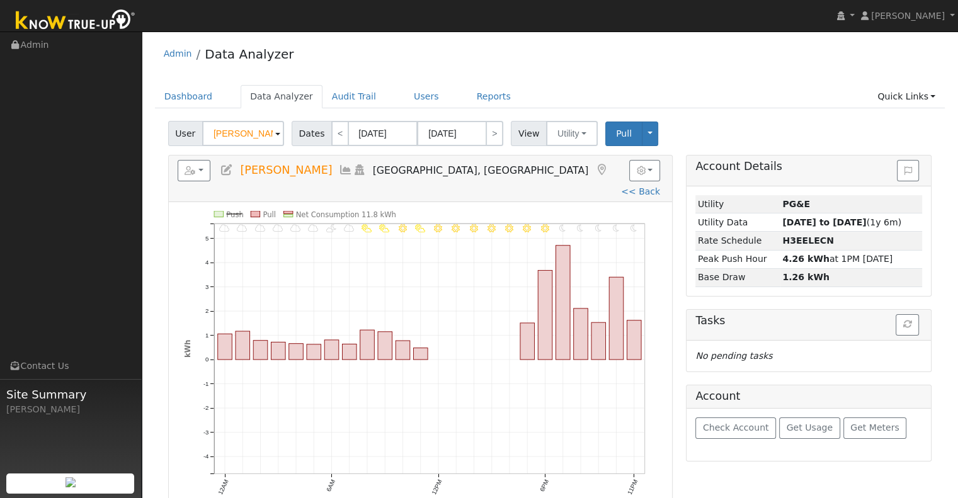
click at [292, 211] on icon "11PM - Clear 10PM - Clear 9PM - Clear 8PM - Clear 7PM - Clear 6PM - Clear 5PM -…" at bounding box center [420, 363] width 473 height 305
click at [292, 214] on rect at bounding box center [287, 215] width 9 height 3
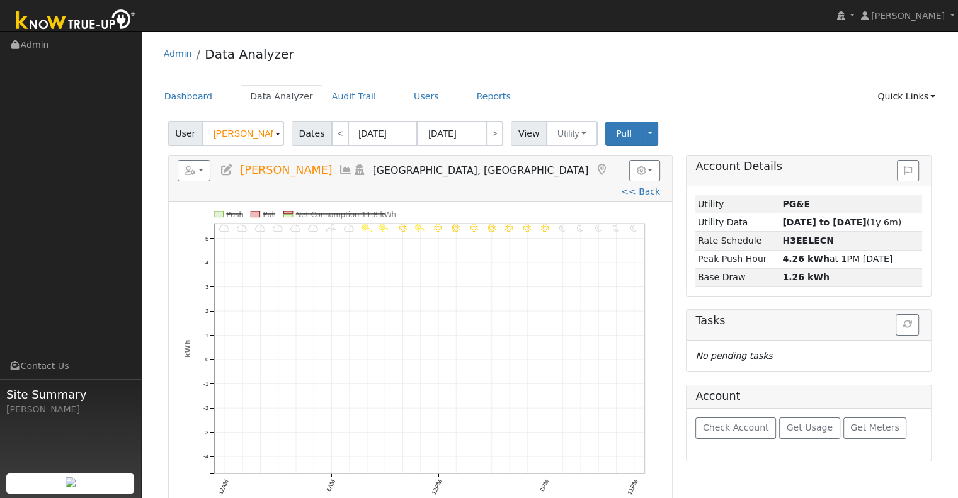
click at [292, 214] on rect at bounding box center [287, 215] width 9 height 3
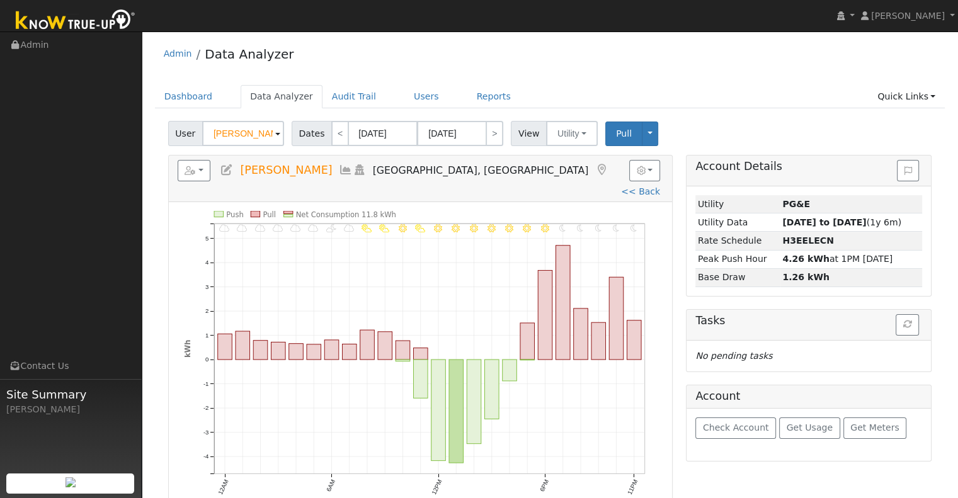
click at [207, 211] on icon "11PM - Clear 10PM - Clear 9PM - Clear 8PM - Clear 7PM - Clear 6PM - Clear 5PM -…" at bounding box center [420, 363] width 473 height 305
click at [214, 211] on rect at bounding box center [218, 214] width 9 height 6
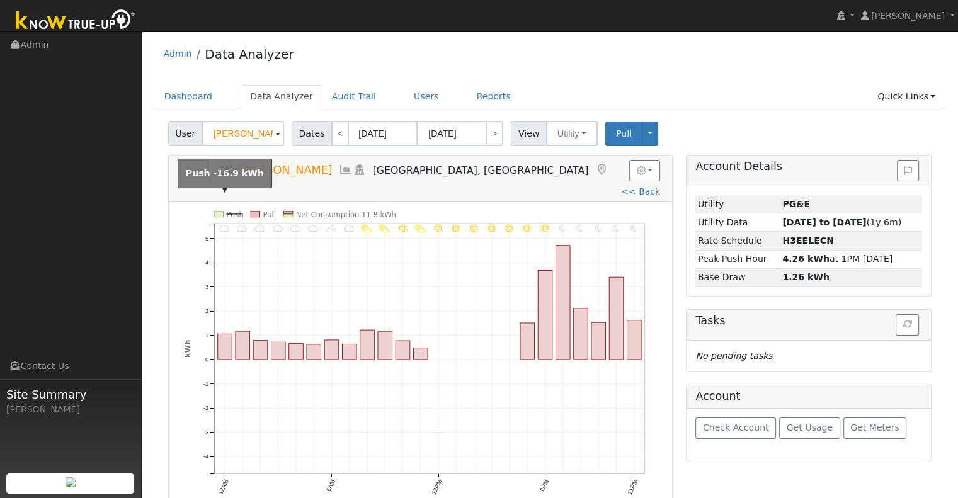
click at [214, 211] on rect at bounding box center [218, 214] width 9 height 6
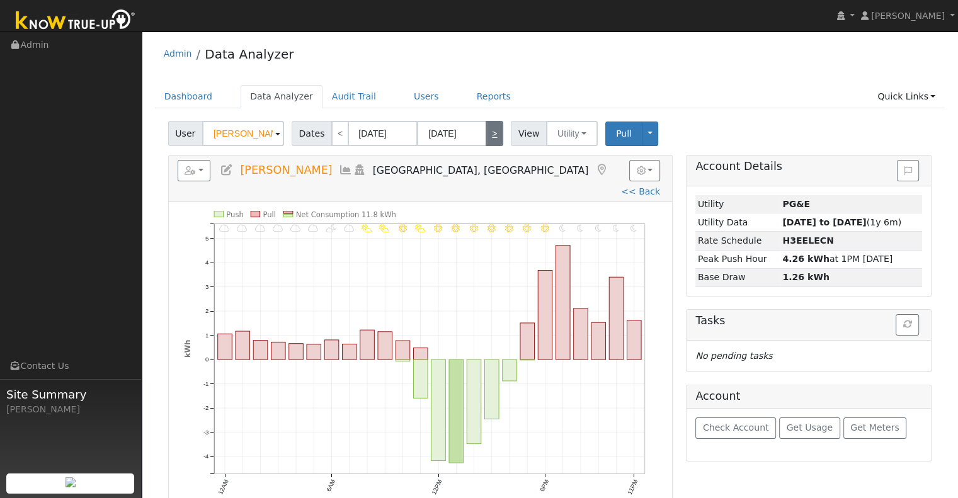
click at [489, 125] on link ">" at bounding box center [495, 133] width 18 height 25
type input "[DATE]"
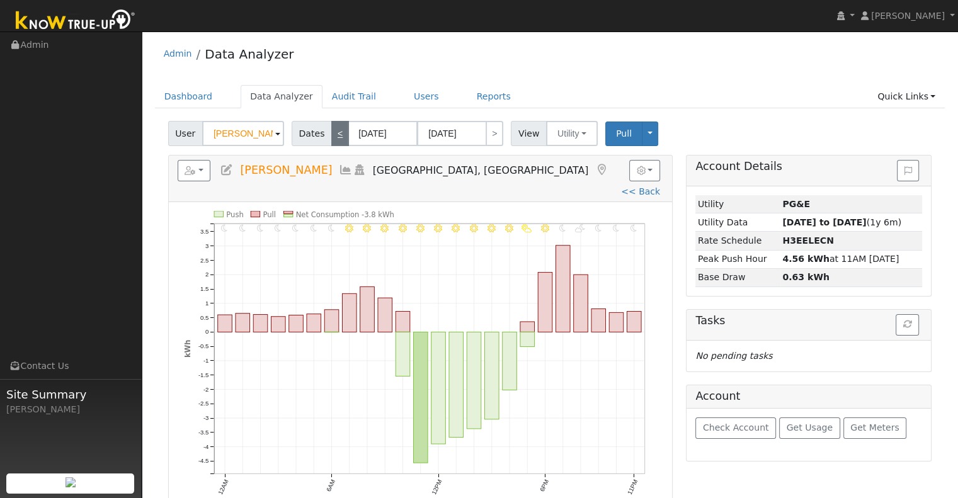
click at [331, 130] on link "<" at bounding box center [340, 133] width 18 height 25
type input "[DATE]"
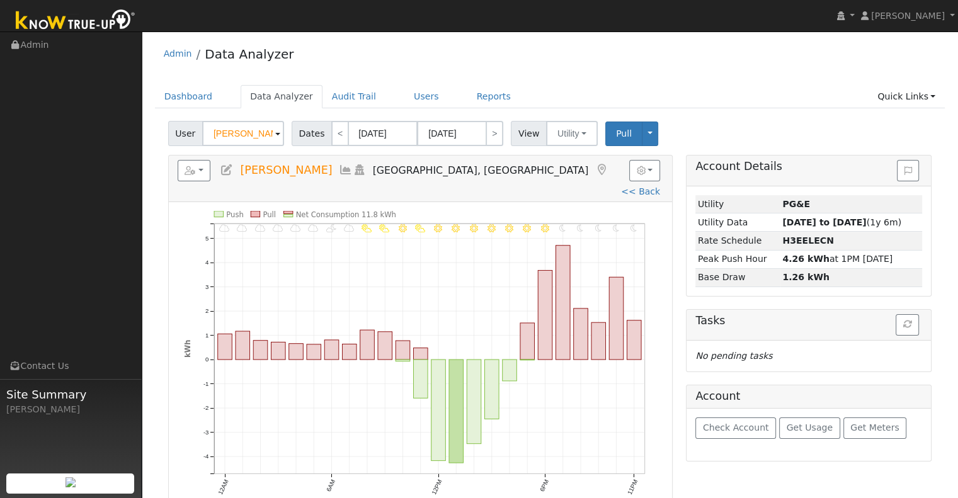
click at [290, 211] on rect at bounding box center [287, 212] width 9 height 3
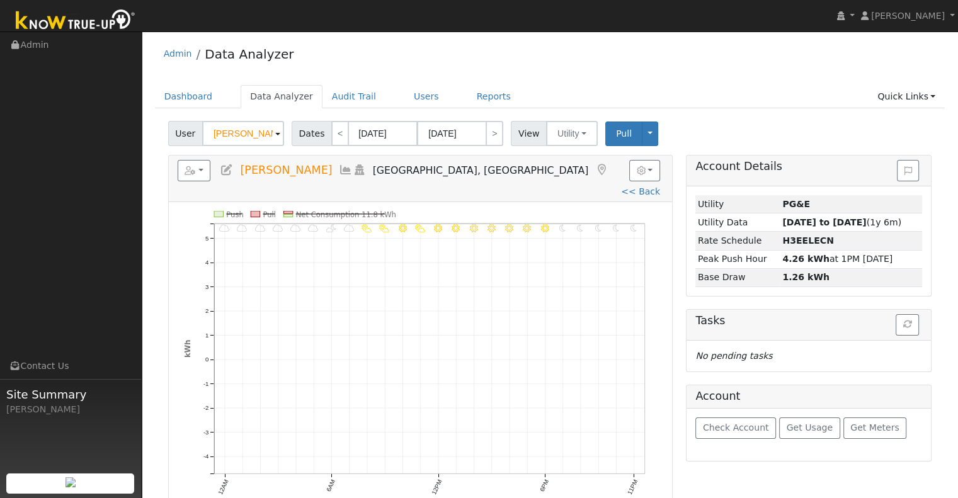
click at [290, 211] on rect at bounding box center [287, 212] width 9 height 3
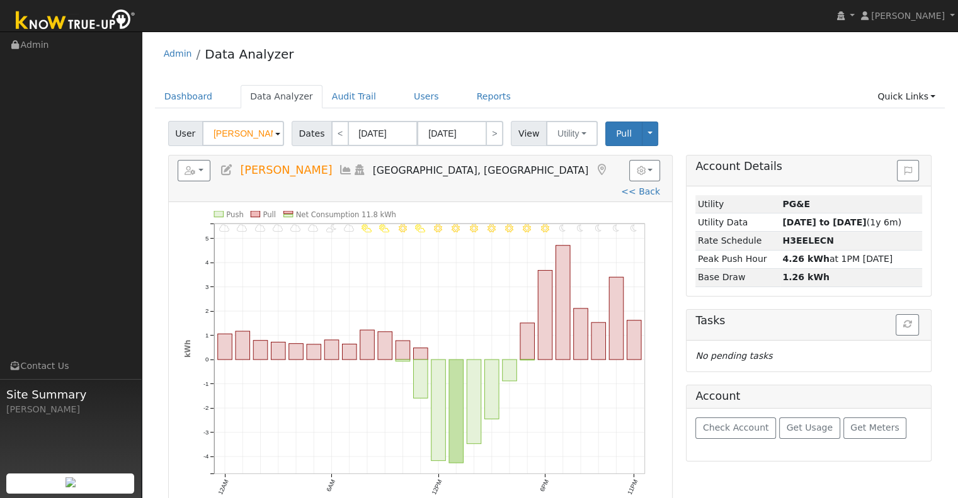
click at [288, 211] on rect at bounding box center [287, 212] width 9 height 3
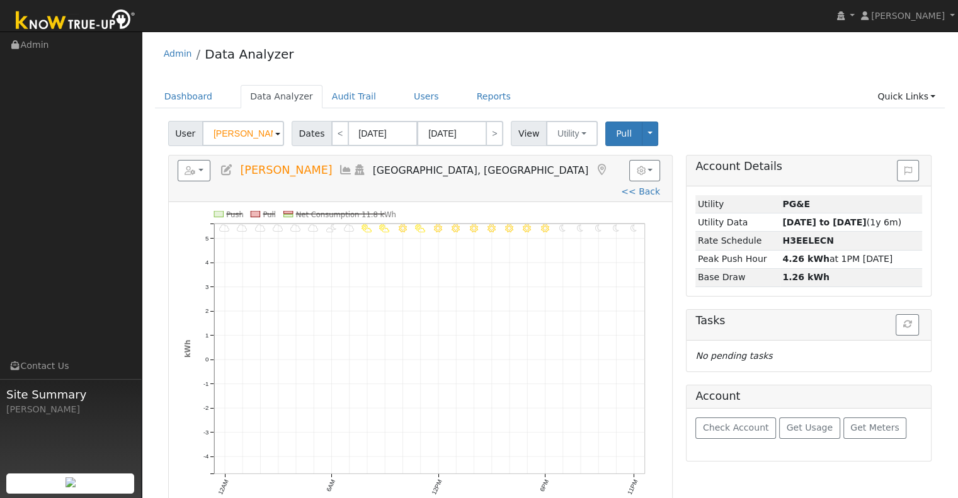
click at [288, 211] on rect at bounding box center [287, 212] width 9 height 3
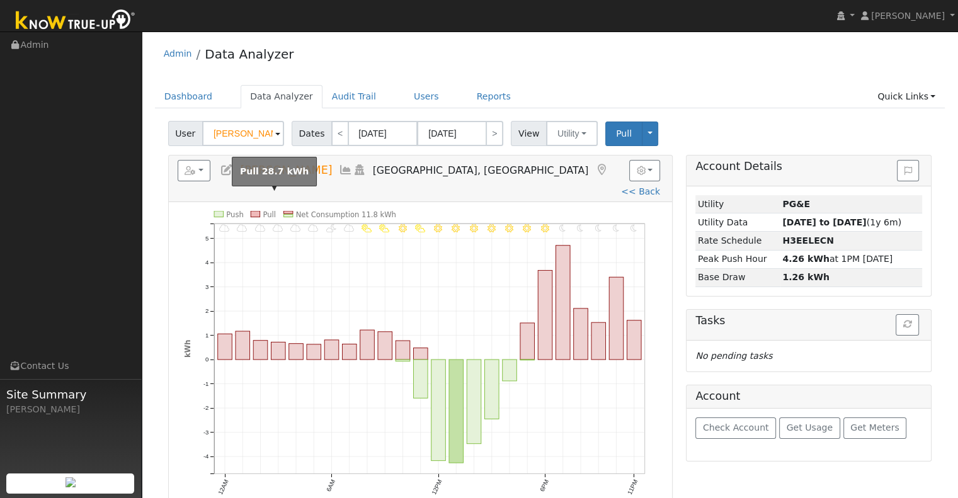
click at [268, 210] on text "Pull" at bounding box center [269, 214] width 13 height 9
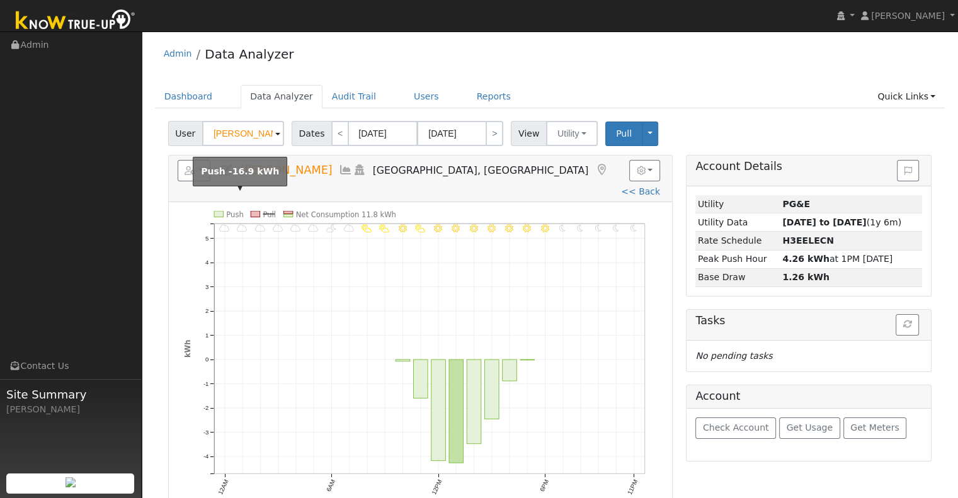
click at [227, 210] on text "Push" at bounding box center [235, 214] width 18 height 9
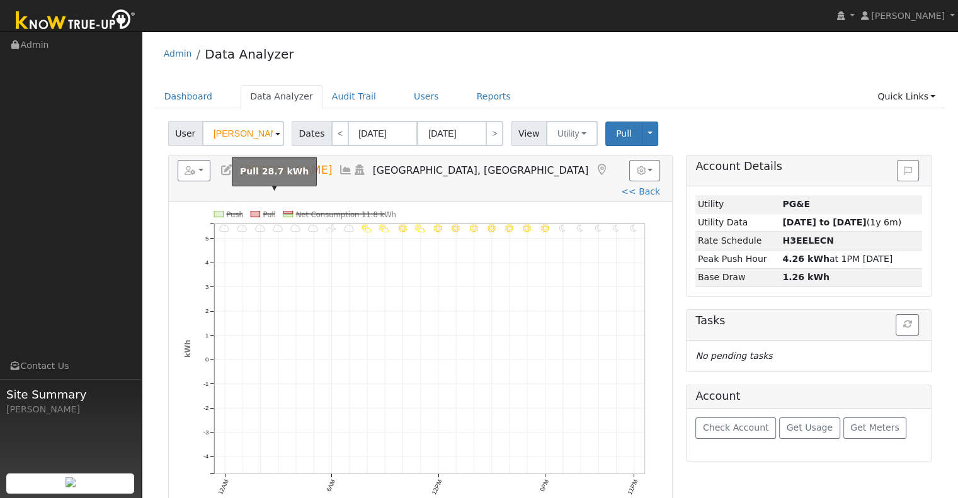
click at [271, 210] on text "Pull" at bounding box center [269, 214] width 13 height 9
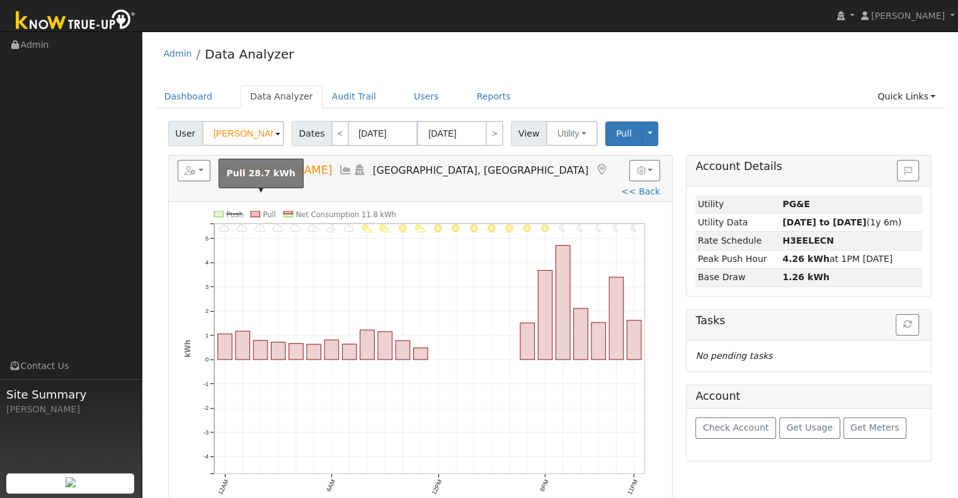
click at [259, 211] on rect at bounding box center [255, 214] width 9 height 6
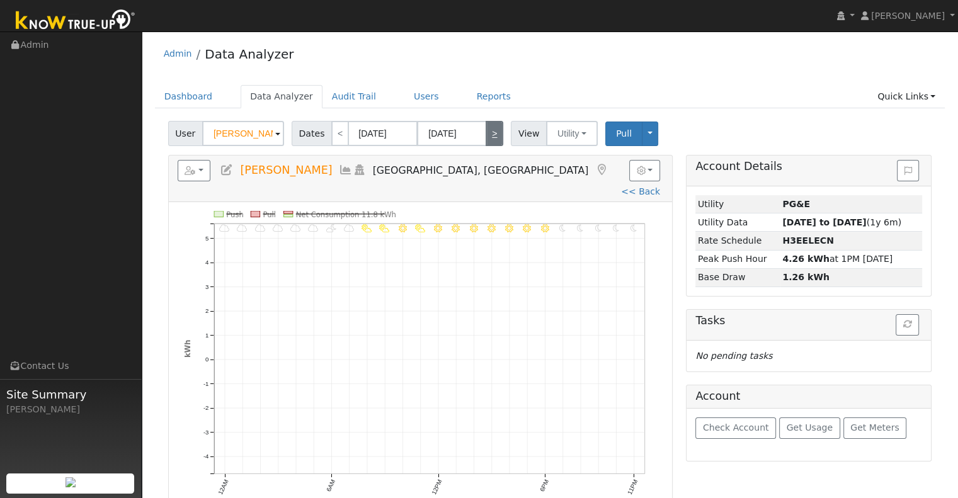
click at [487, 139] on link ">" at bounding box center [495, 133] width 18 height 25
type input "[DATE]"
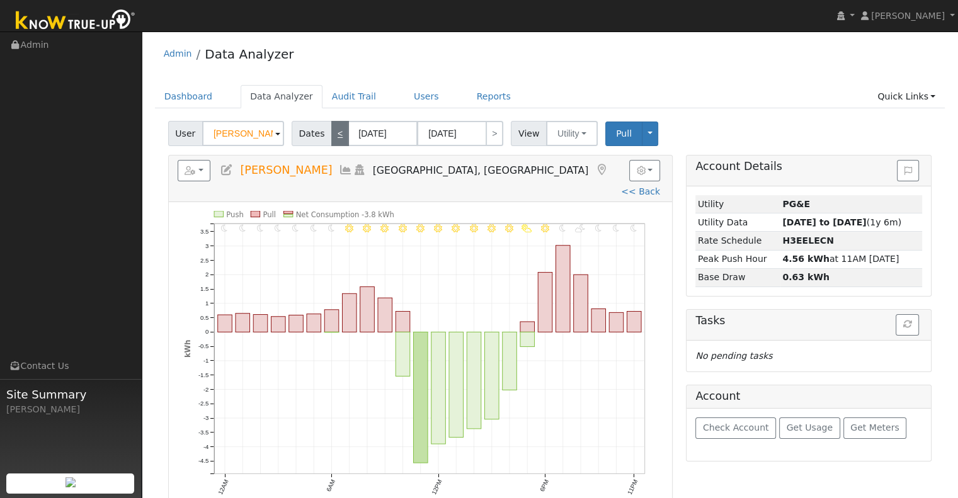
click at [331, 139] on link "<" at bounding box center [340, 133] width 18 height 25
type input "[DATE]"
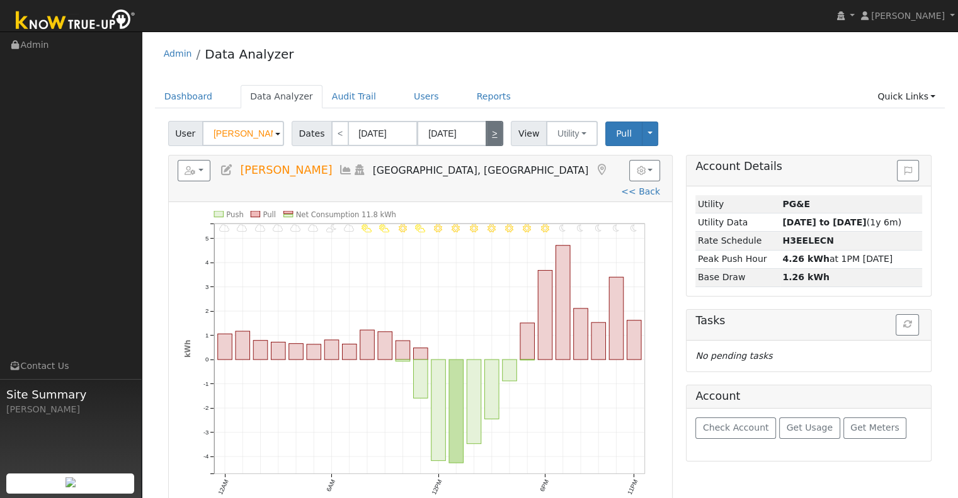
click at [491, 141] on link ">" at bounding box center [495, 133] width 18 height 25
type input "[DATE]"
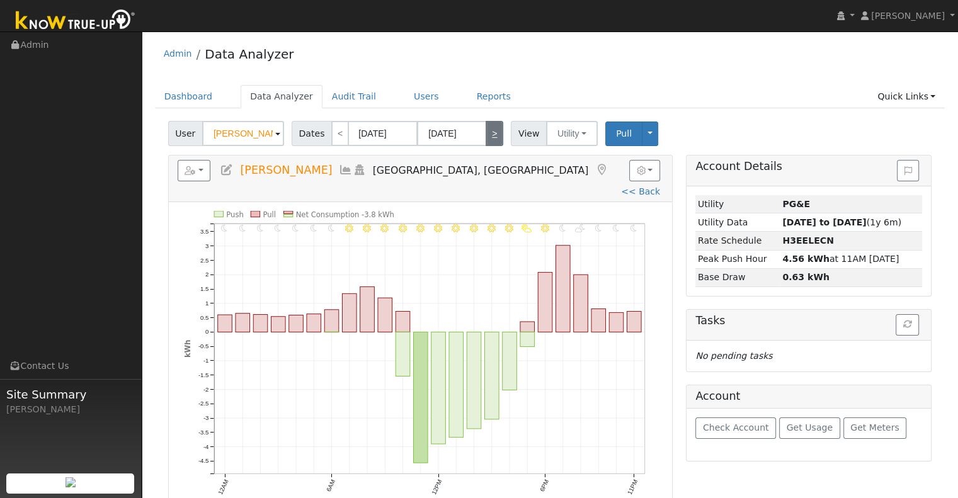
click at [491, 141] on link ">" at bounding box center [495, 133] width 18 height 25
type input "[DATE]"
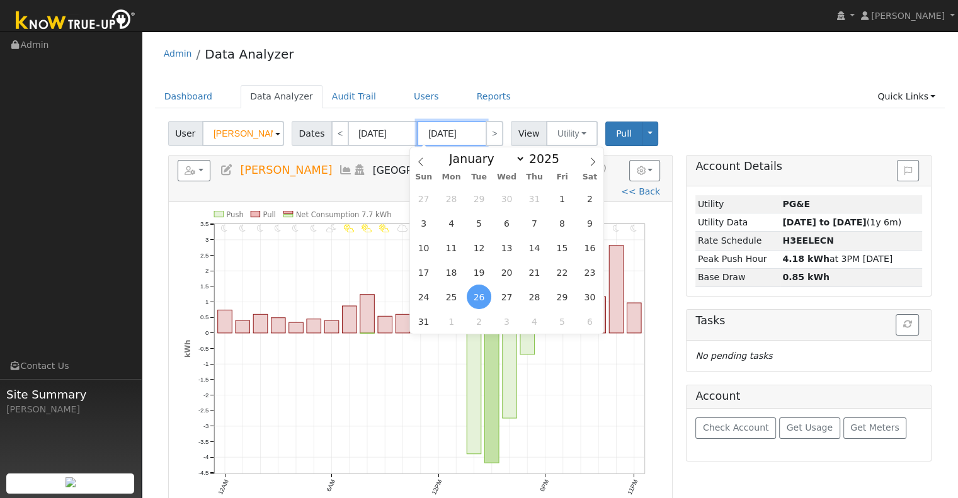
click at [474, 121] on input "[DATE]" at bounding box center [451, 133] width 69 height 25
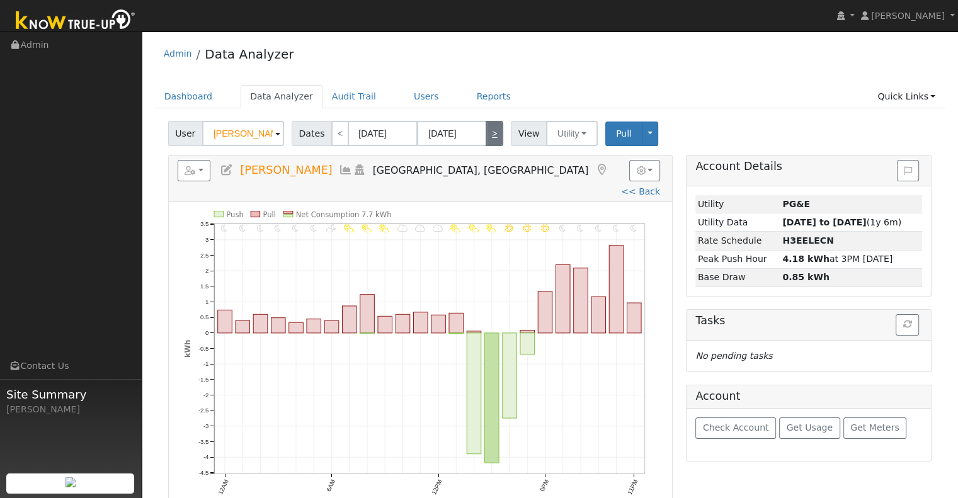
click at [486, 133] on link ">" at bounding box center [495, 133] width 18 height 25
type input "[DATE]"
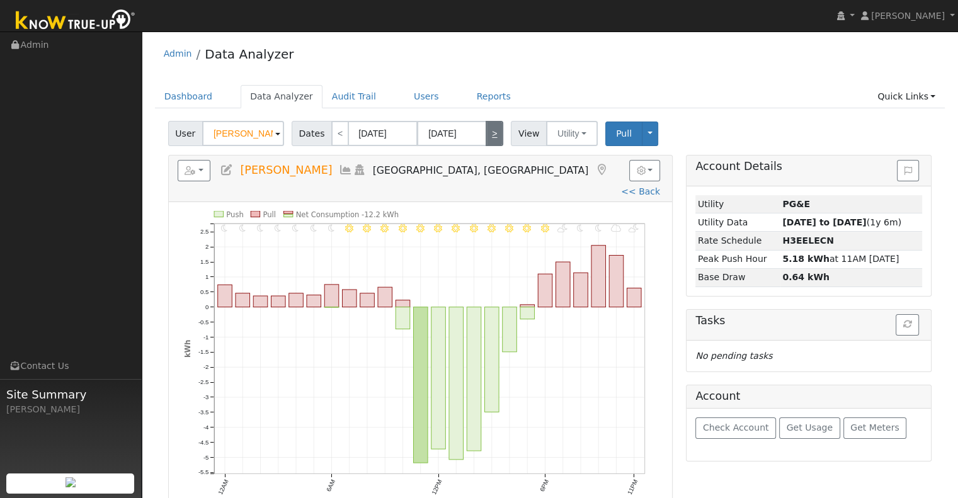
click at [486, 133] on link ">" at bounding box center [495, 133] width 18 height 25
type input "[DATE]"
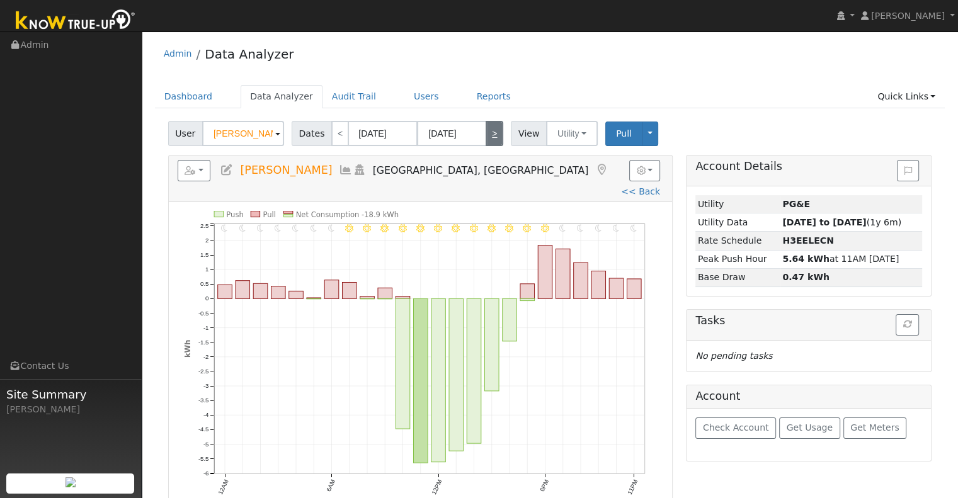
click at [486, 133] on link ">" at bounding box center [495, 133] width 18 height 25
type input "[DATE]"
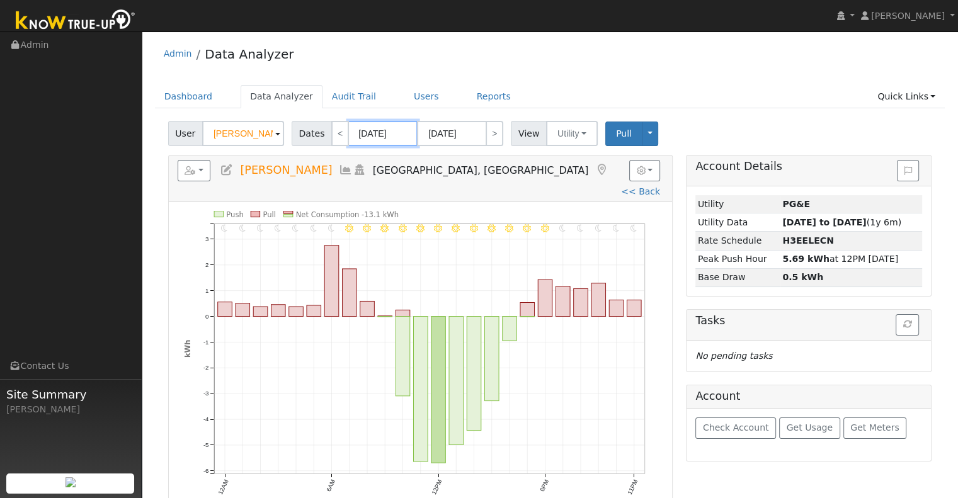
click at [372, 135] on input "[DATE]" at bounding box center [382, 133] width 69 height 25
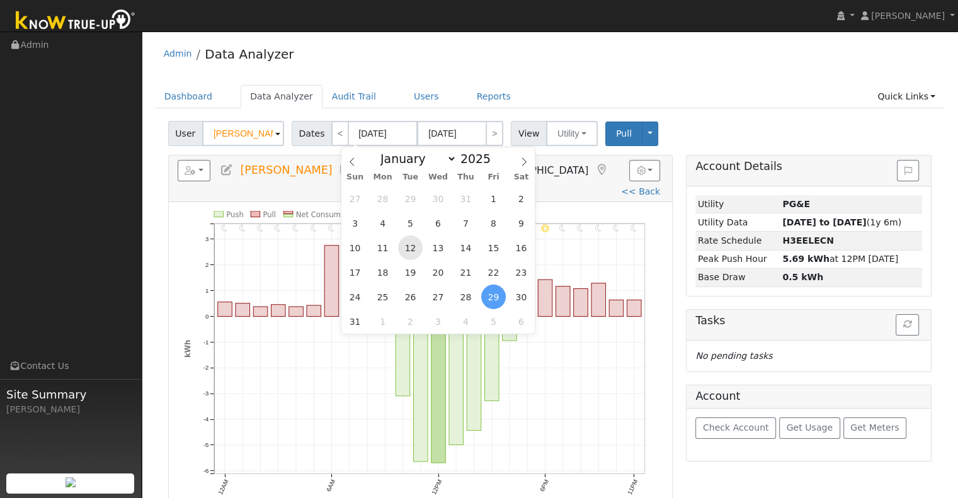
click at [414, 244] on span "12" at bounding box center [410, 248] width 25 height 25
type input "[DATE]"
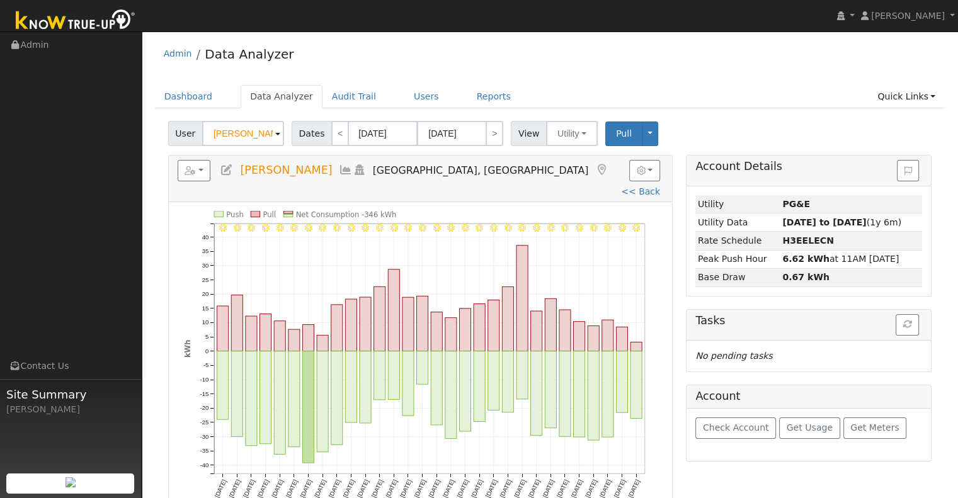
click at [437, 93] on ul "Dashboard Data Analyzer Audit Trail Users Reports Quick Links Quick Add Quick C…" at bounding box center [550, 96] width 790 height 23
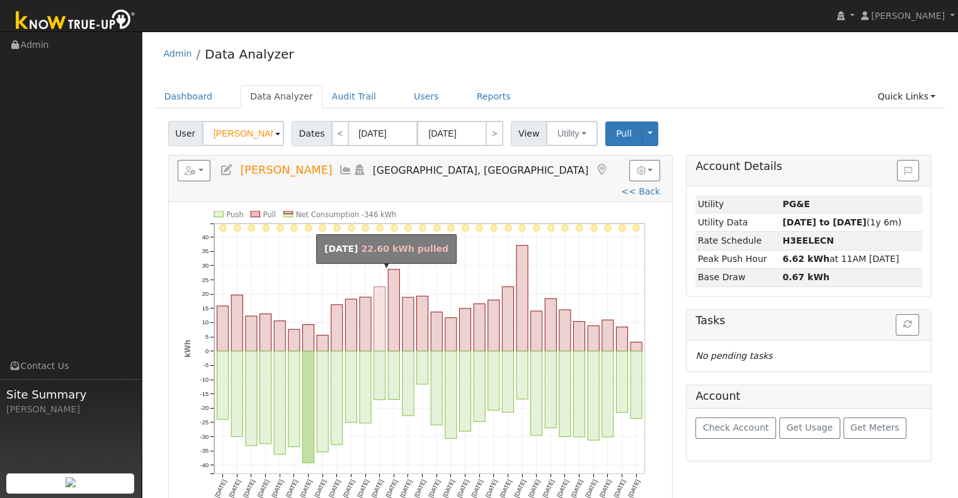
click at [380, 287] on rect "onclick=""" at bounding box center [378, 319] width 11 height 64
type input "[DATE]"
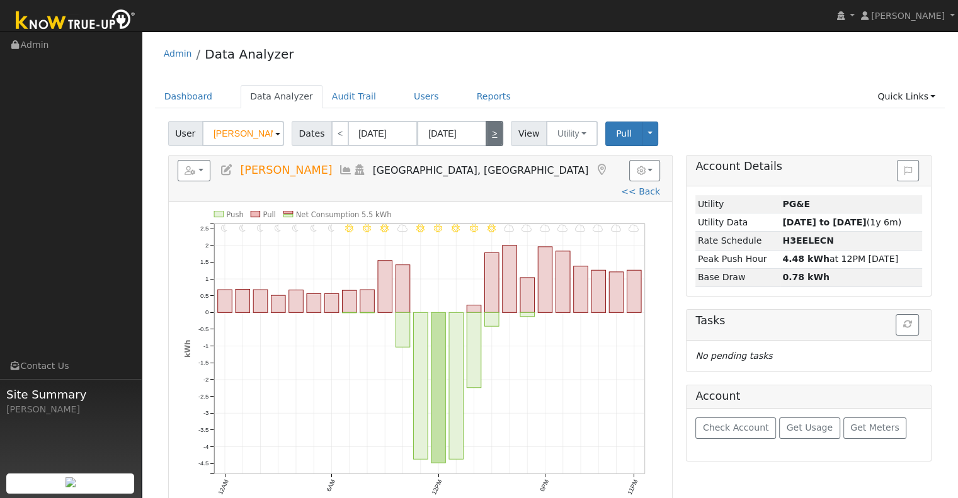
click at [489, 134] on link ">" at bounding box center [495, 133] width 18 height 25
type input "[DATE]"
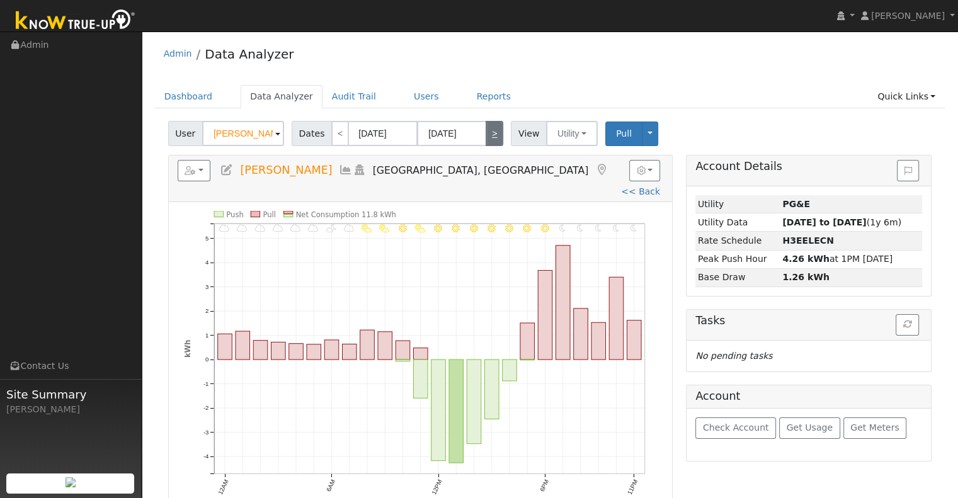
click at [489, 134] on link ">" at bounding box center [495, 133] width 18 height 25
type input "[DATE]"
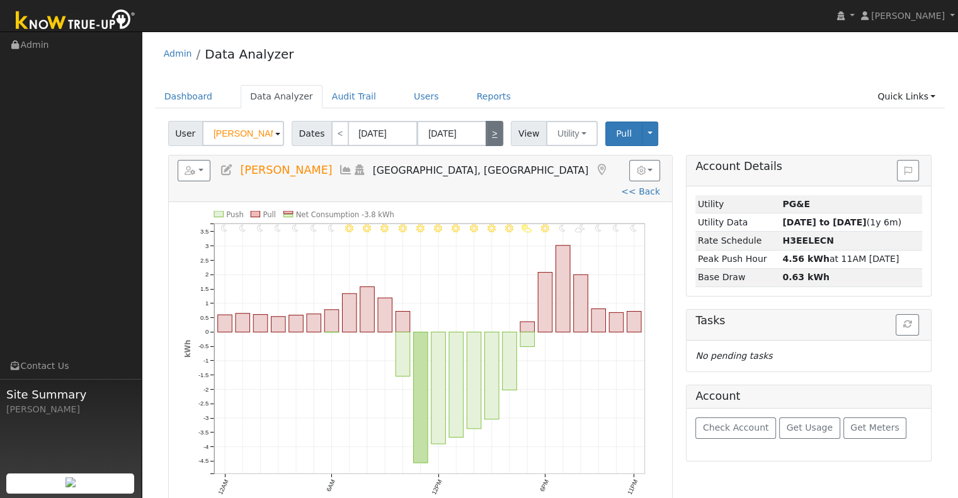
click at [489, 134] on link ">" at bounding box center [495, 133] width 18 height 25
type input "[DATE]"
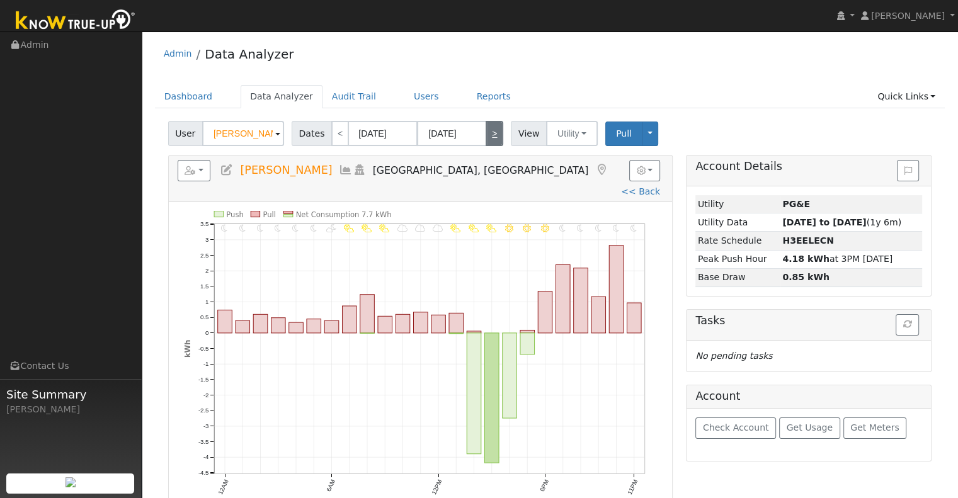
click at [491, 131] on link ">" at bounding box center [495, 133] width 18 height 25
type input "[DATE]"
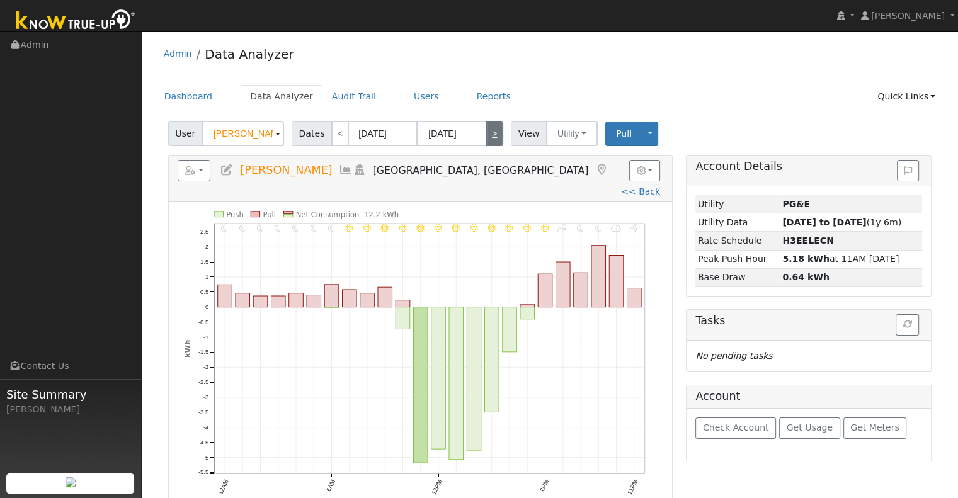
click at [491, 131] on link ">" at bounding box center [495, 133] width 18 height 25
type input "[DATE]"
